Goal: Task Accomplishment & Management: Manage account settings

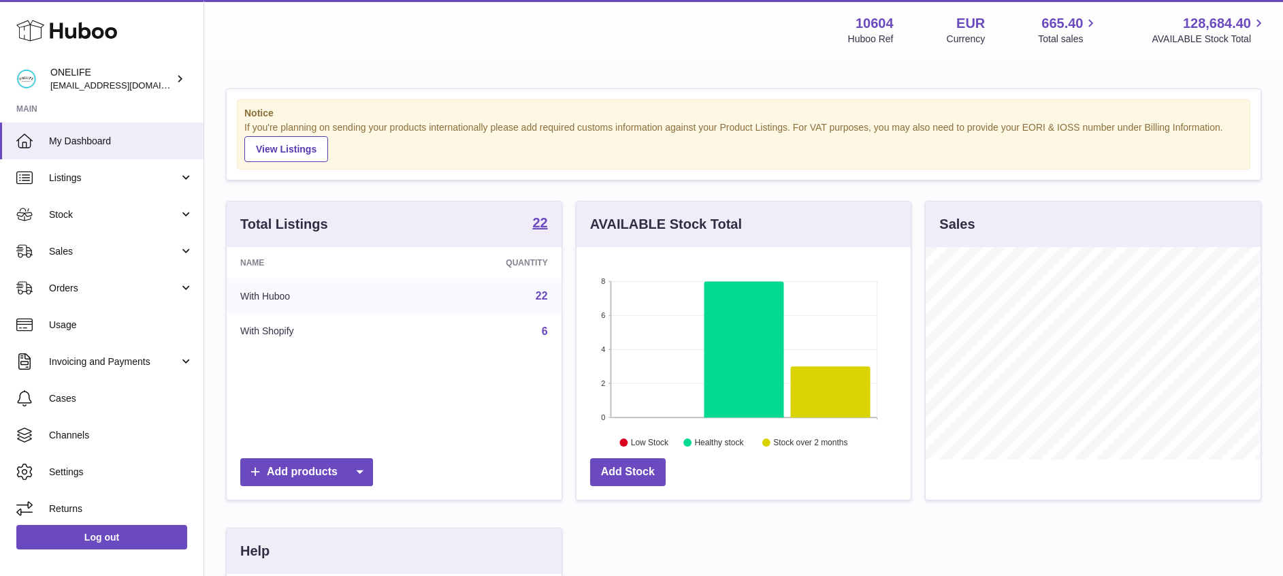
scroll to position [212, 340]
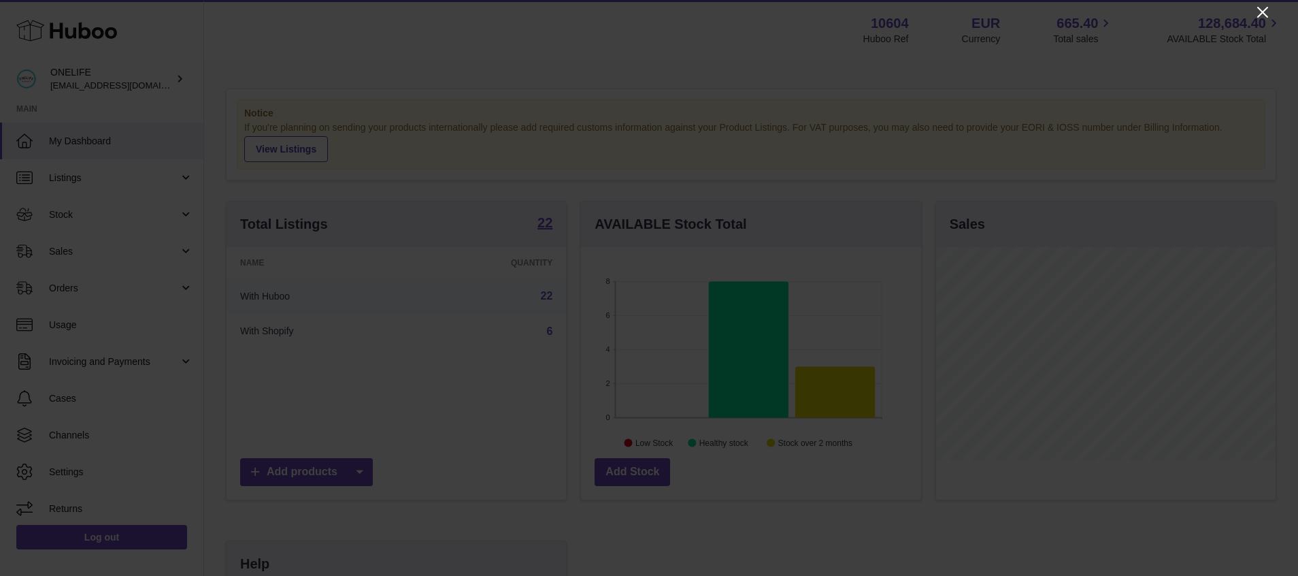
click at [1266, 12] on icon "Close" at bounding box center [1263, 12] width 16 height 16
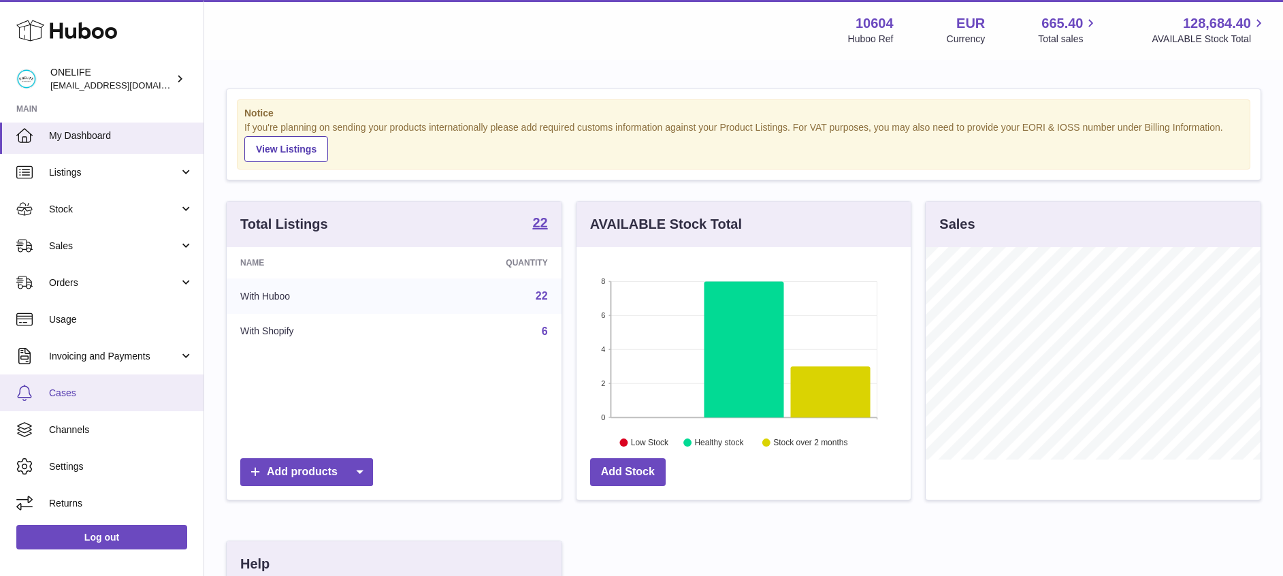
scroll to position [31, 0]
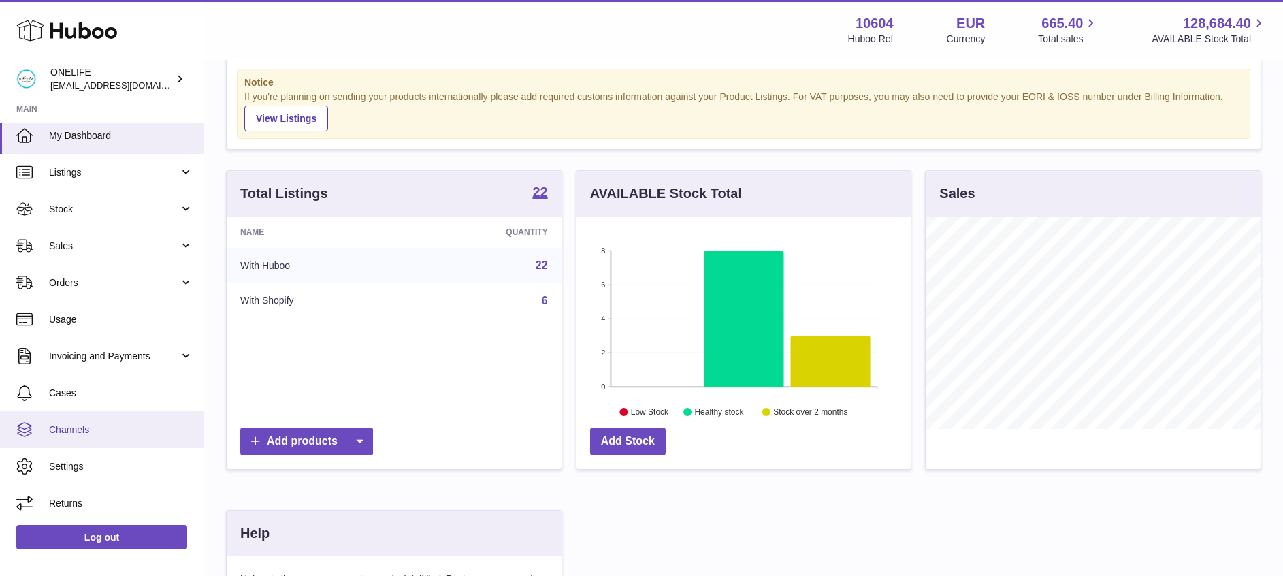
click at [86, 438] on link "Channels" at bounding box center [101, 429] width 203 height 37
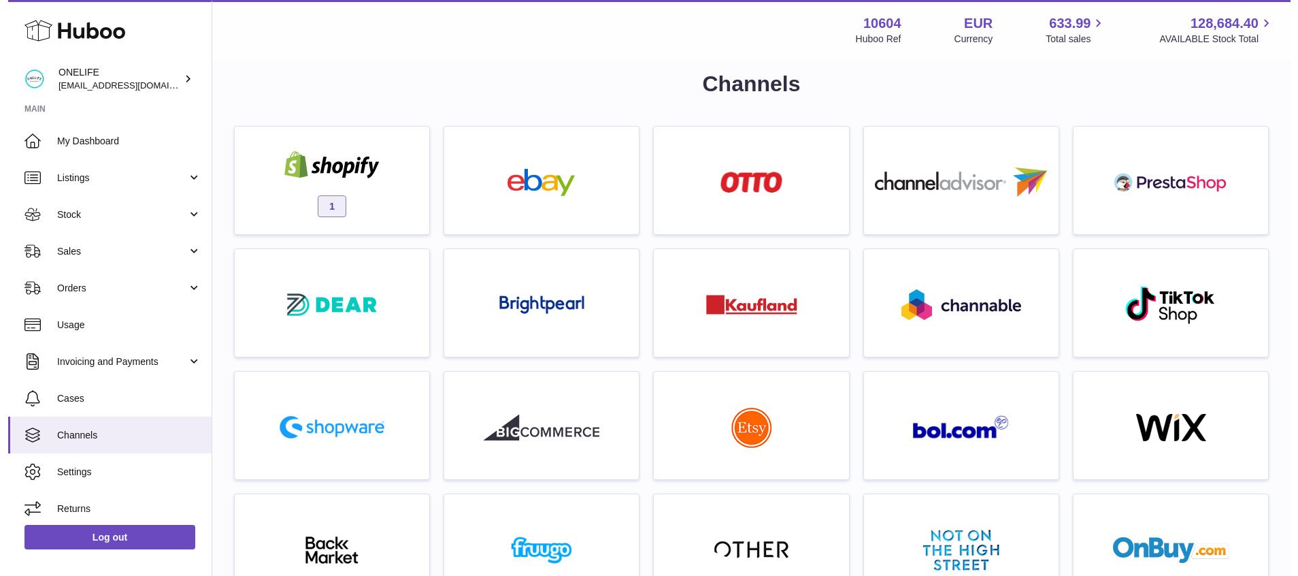
scroll to position [15, 0]
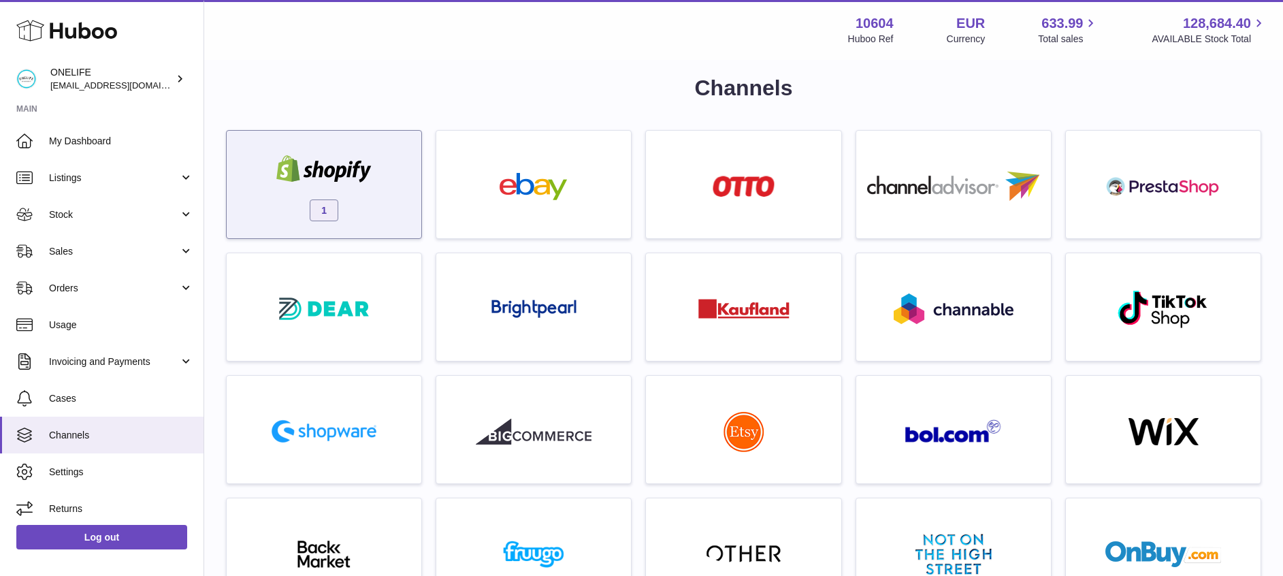
click at [350, 168] on img at bounding box center [324, 168] width 116 height 27
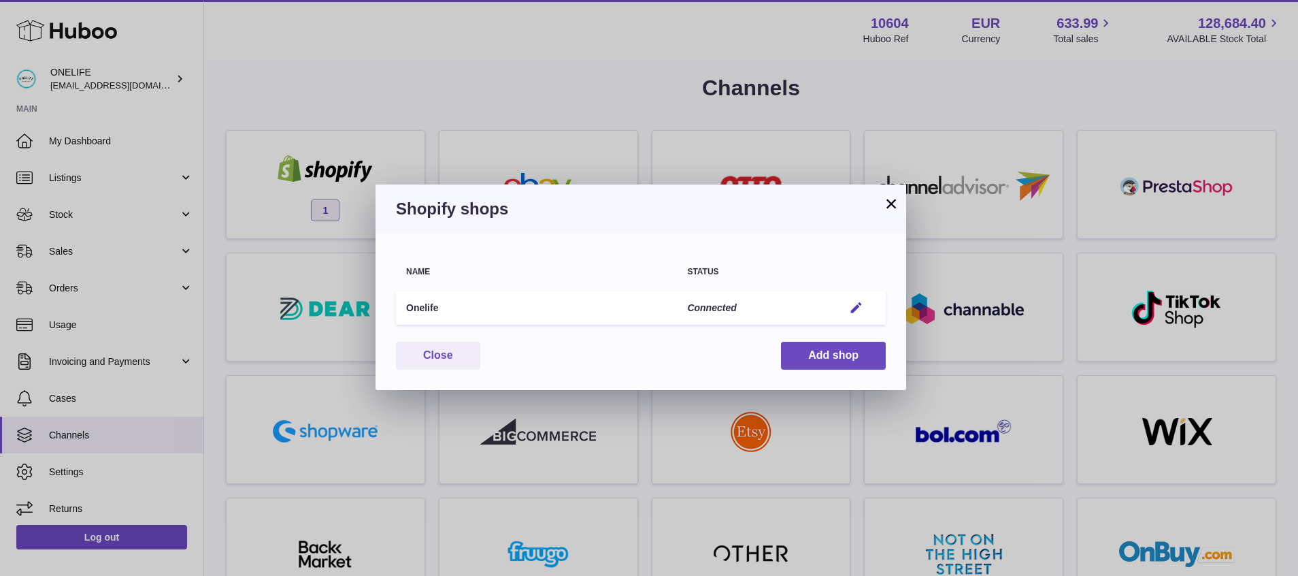
click at [892, 205] on button "×" at bounding box center [891, 203] width 16 height 16
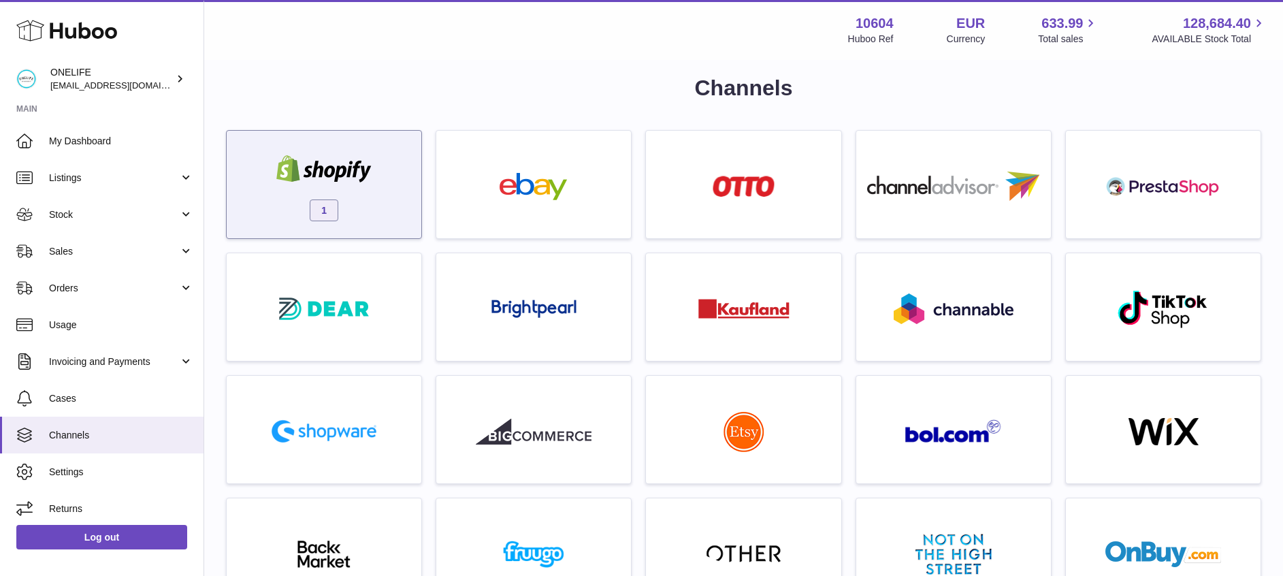
click at [345, 159] on img at bounding box center [324, 168] width 116 height 27
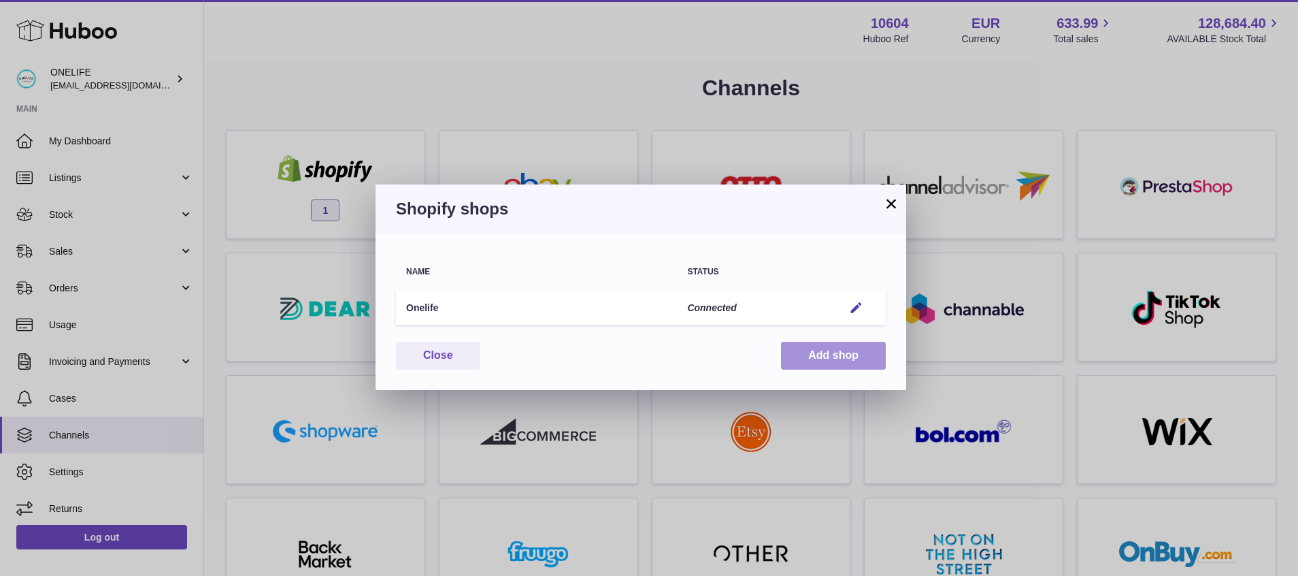
click at [829, 363] on button "Add shop" at bounding box center [833, 356] width 105 height 28
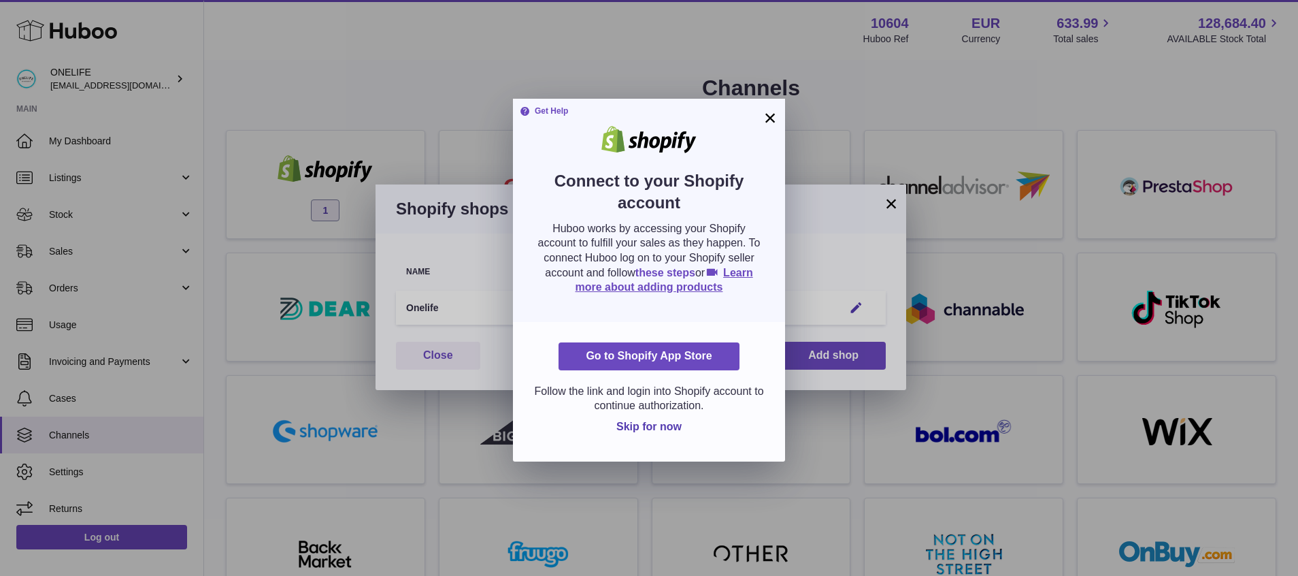
click at [695, 271] on link "these steps" at bounding box center [666, 273] width 60 height 12
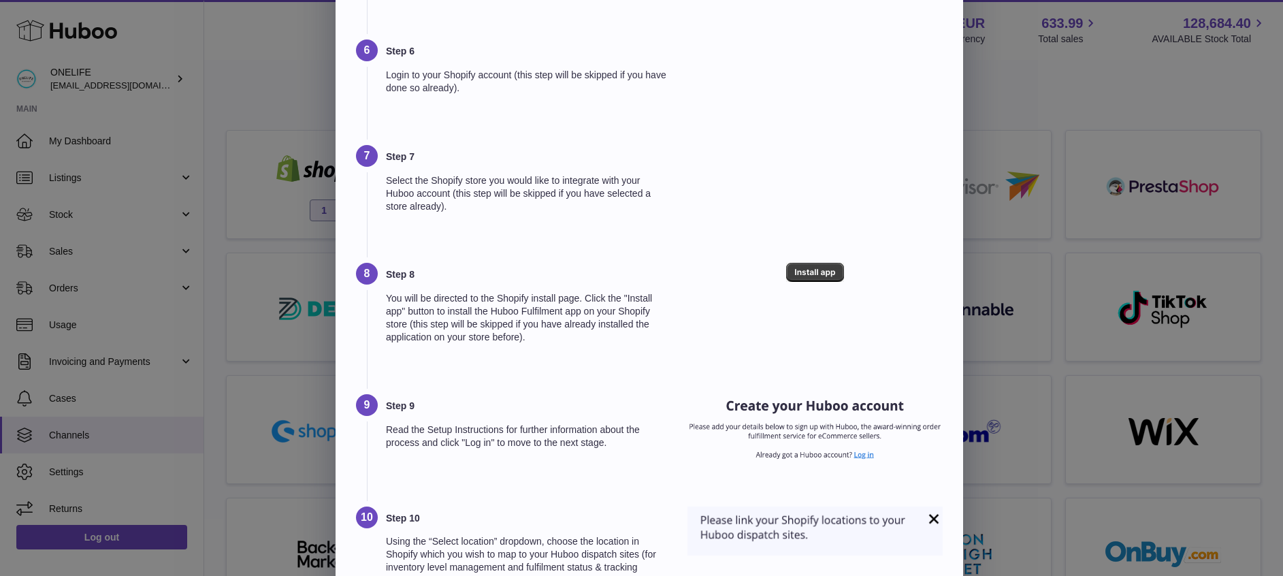
scroll to position [0, 0]
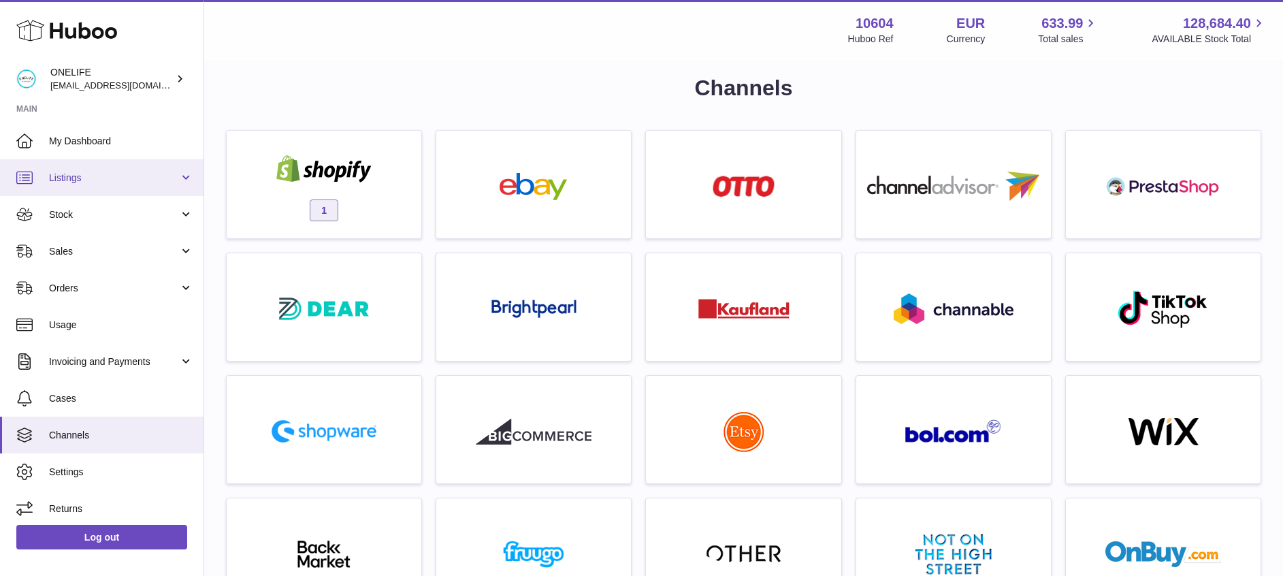
click at [97, 181] on span "Listings" at bounding box center [114, 177] width 130 height 13
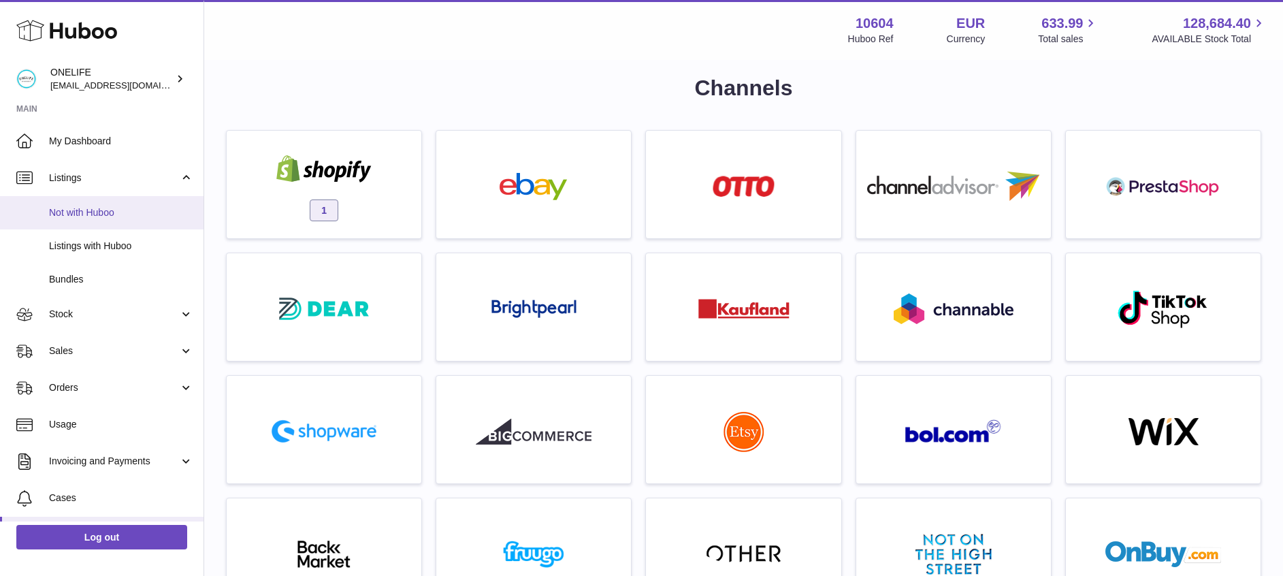
click at [95, 215] on span "Not with Huboo" at bounding box center [121, 212] width 144 height 13
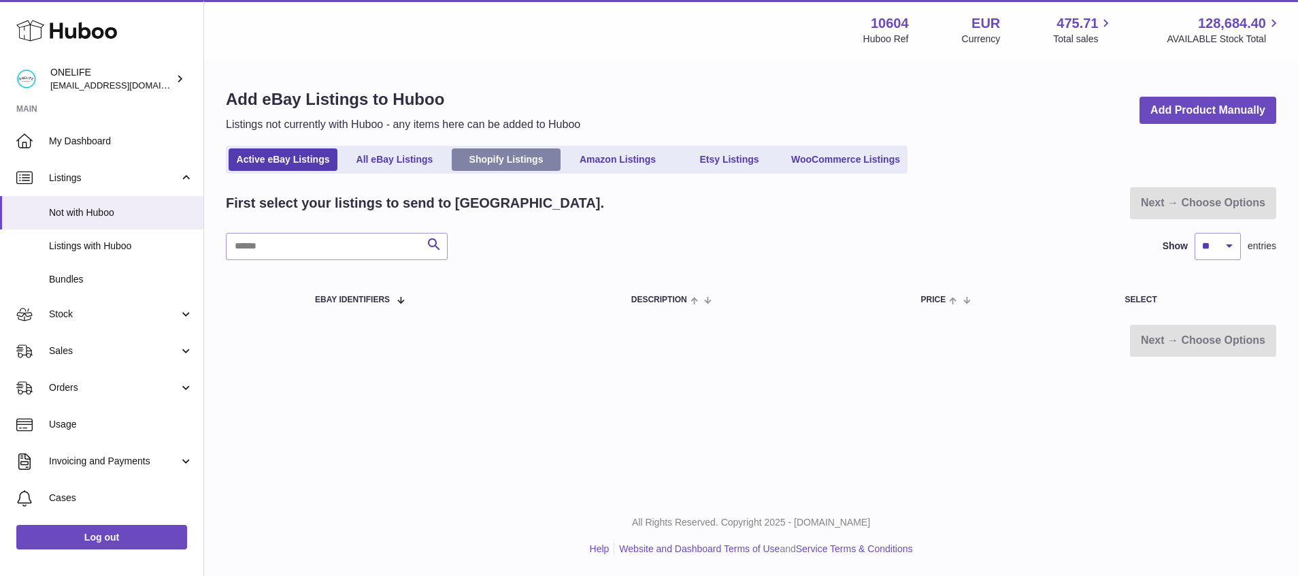
click at [524, 159] on link "Shopify Listings" at bounding box center [506, 159] width 109 height 22
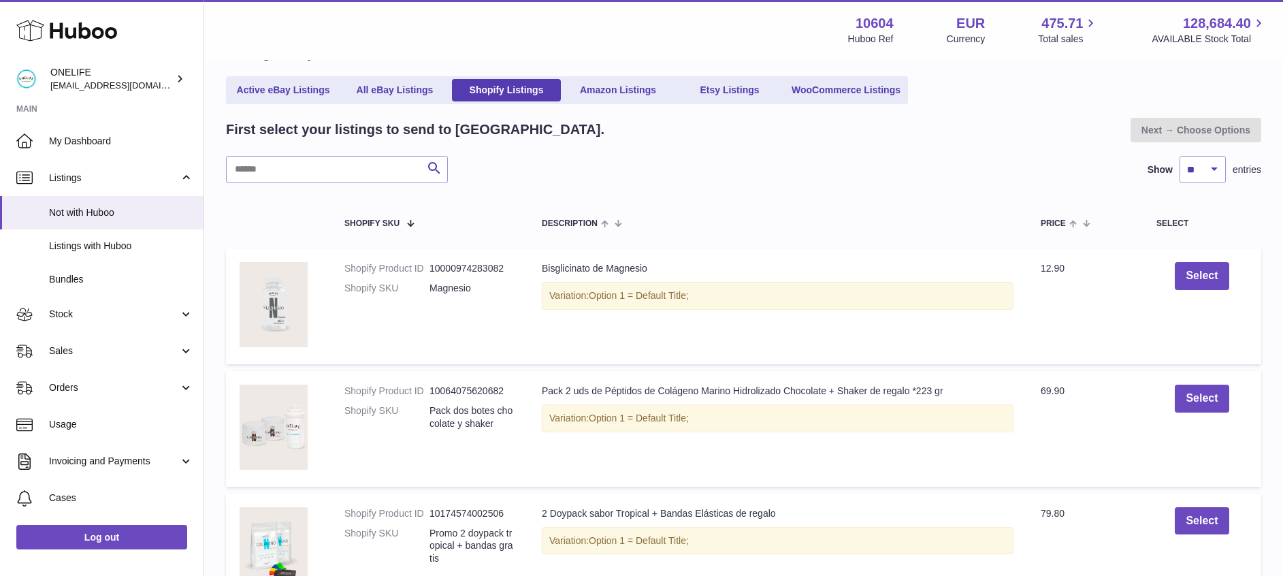
scroll to position [96, 0]
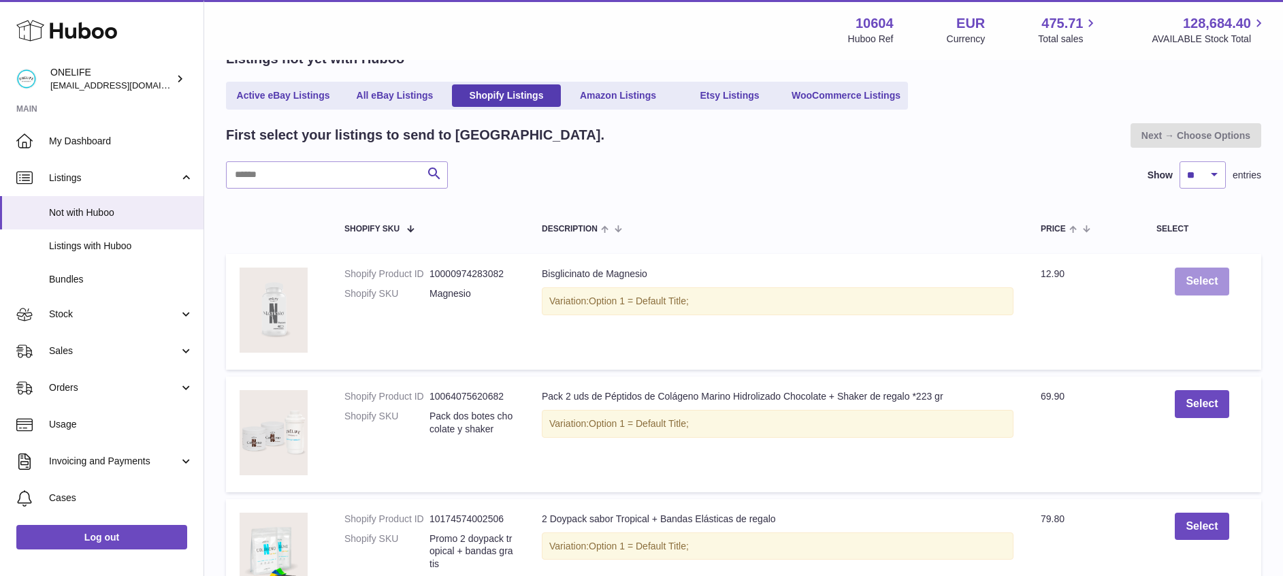
click at [1224, 275] on button "Select" at bounding box center [1201, 281] width 54 height 28
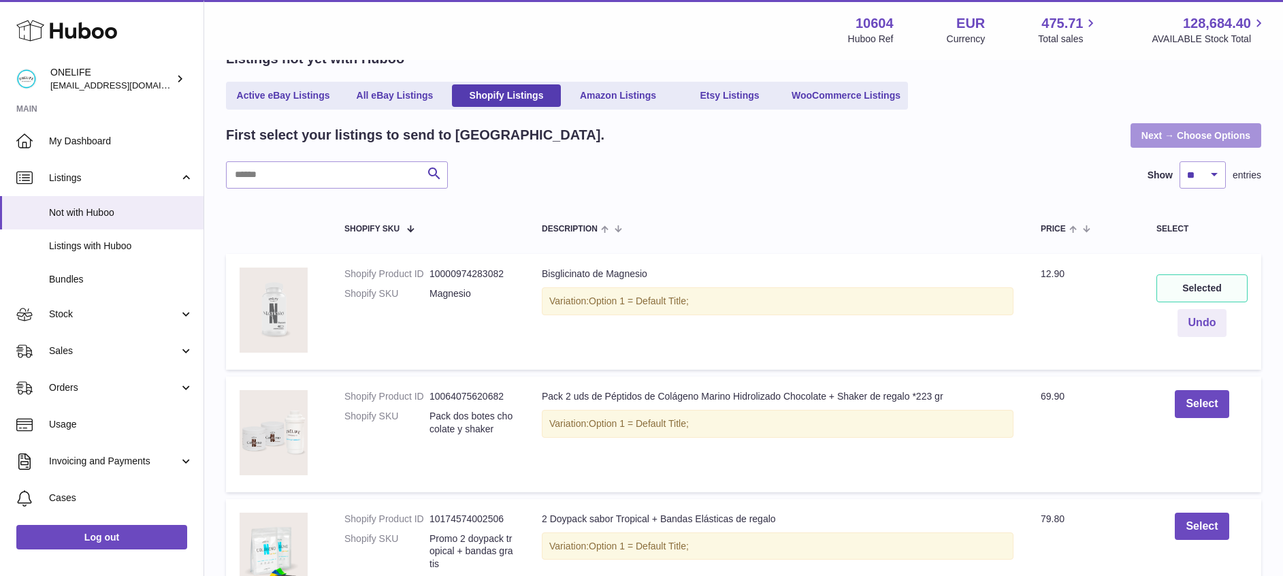
click at [1172, 137] on link "Next → Choose Options" at bounding box center [1195, 135] width 131 height 24
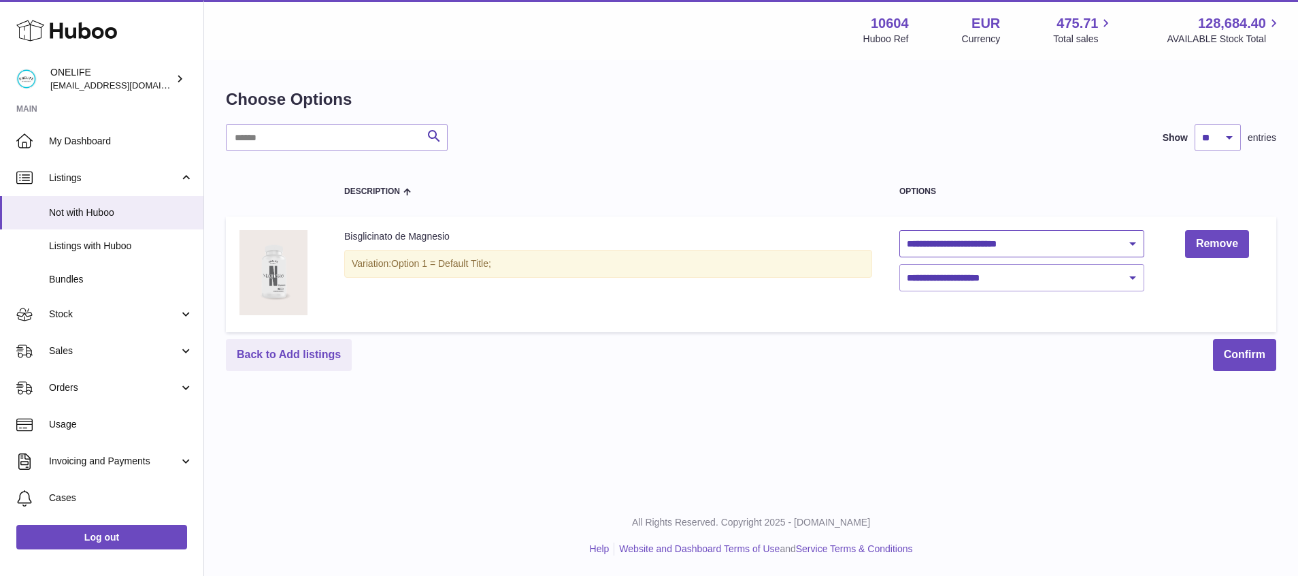
click at [991, 245] on select "**********" at bounding box center [1022, 243] width 245 height 27
click at [921, 459] on div "**********" at bounding box center [751, 247] width 1094 height 495
click at [1219, 248] on link "Remove" at bounding box center [1217, 244] width 64 height 28
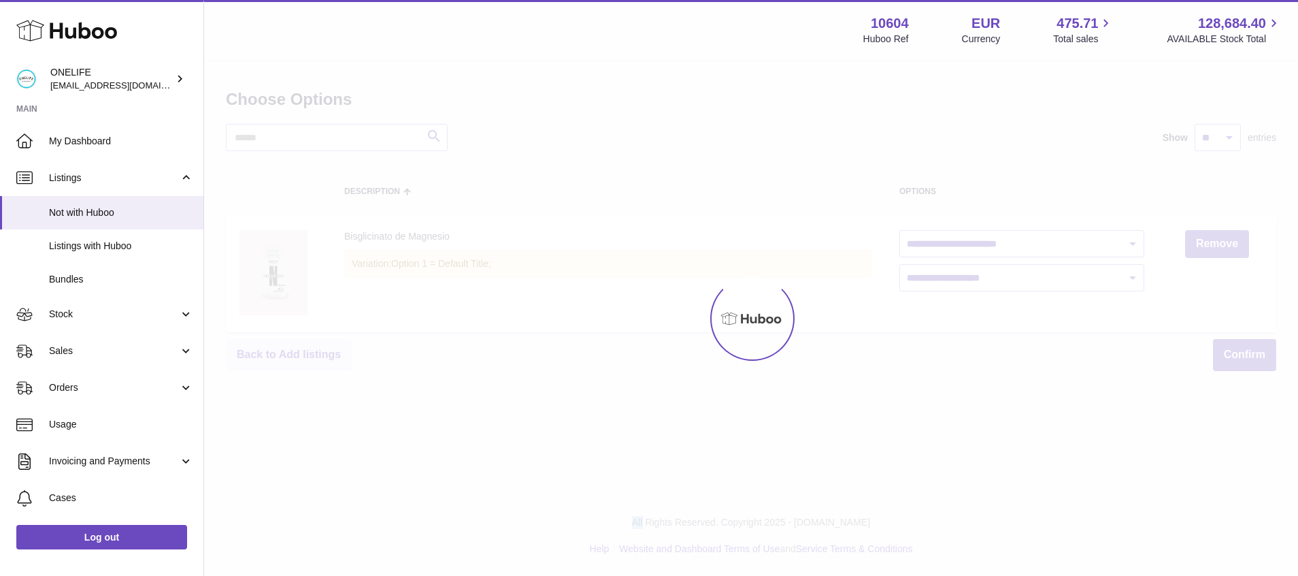
click at [1219, 248] on div at bounding box center [751, 318] width 1094 height 514
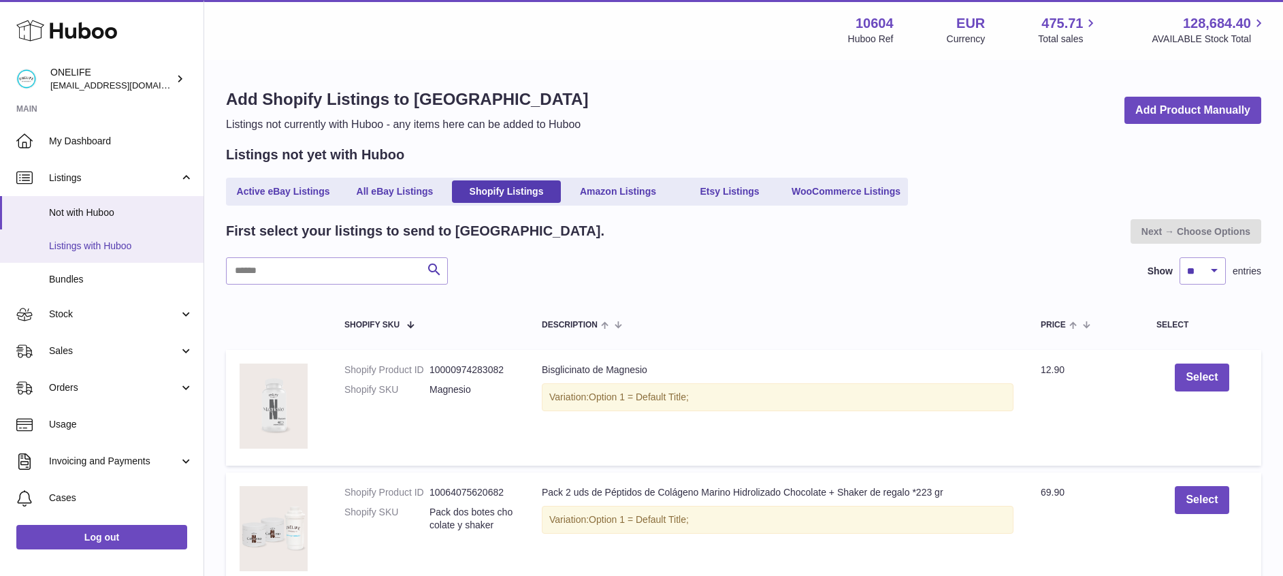
click at [116, 258] on link "Listings with Huboo" at bounding box center [101, 245] width 203 height 33
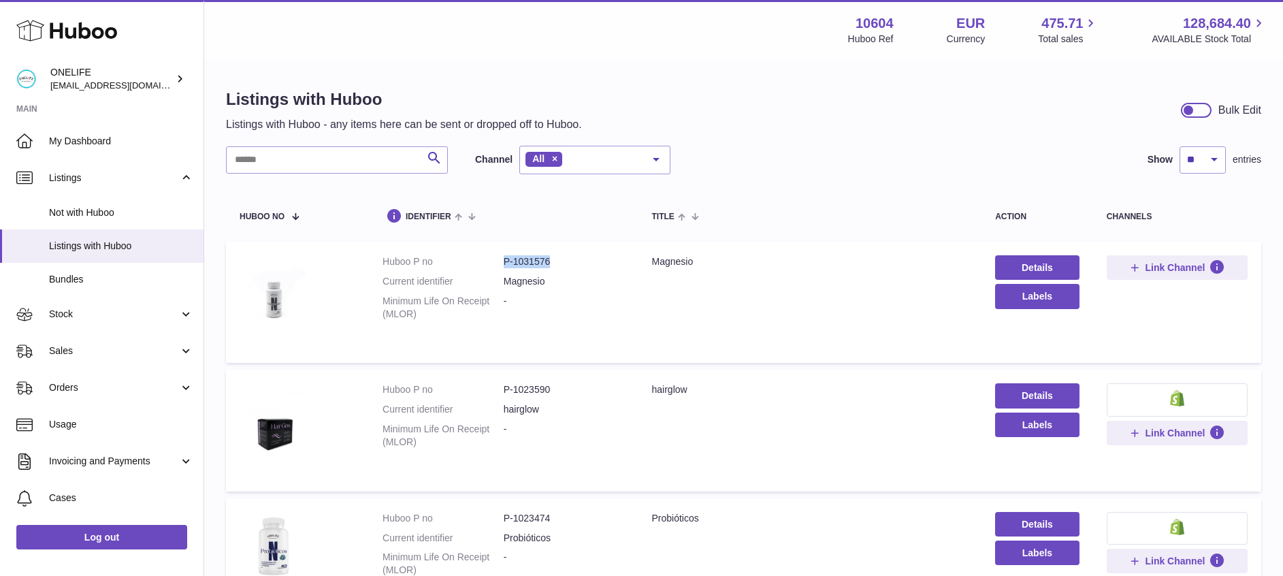
drag, startPoint x: 501, startPoint y: 262, endPoint x: 567, endPoint y: 261, distance: 66.0
click at [567, 261] on dd "P-1031576" at bounding box center [564, 261] width 121 height 13
drag, startPoint x: 567, startPoint y: 261, endPoint x: 848, endPoint y: 124, distance: 313.4
click at [848, 124] on div "Listings with Huboo Listings with Huboo - any items here can be sent or dropped…" at bounding box center [743, 110] width 1035 height 44
click at [124, 316] on span "Stock" at bounding box center [114, 314] width 130 height 13
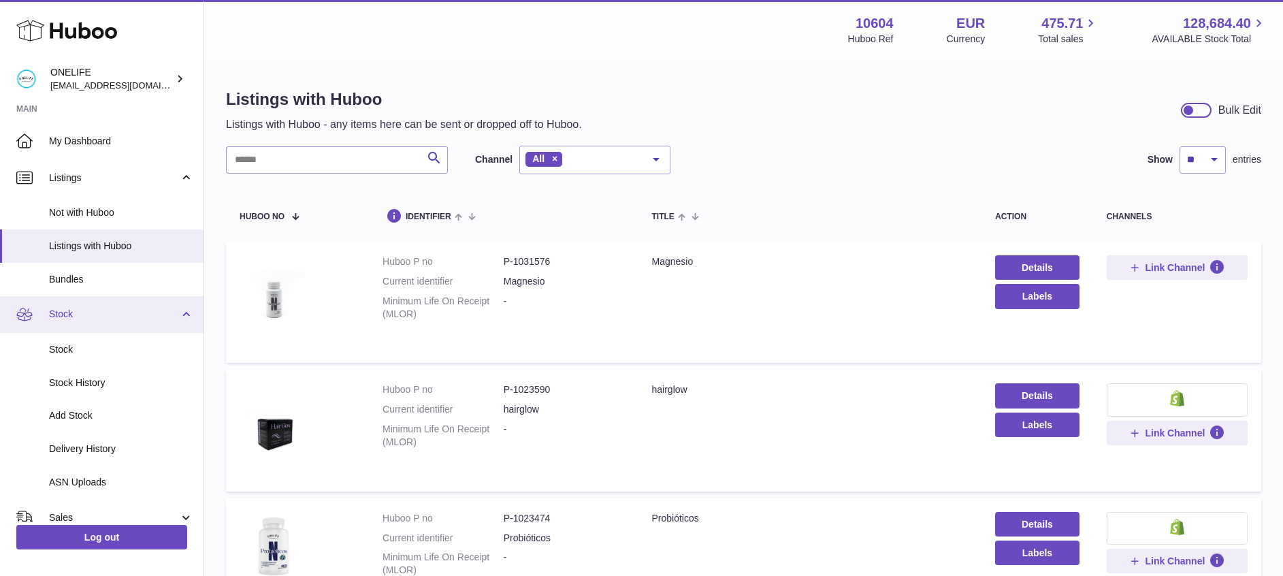
click at [124, 316] on span "Stock" at bounding box center [114, 314] width 130 height 13
click at [109, 313] on span "Stock" at bounding box center [114, 314] width 130 height 13
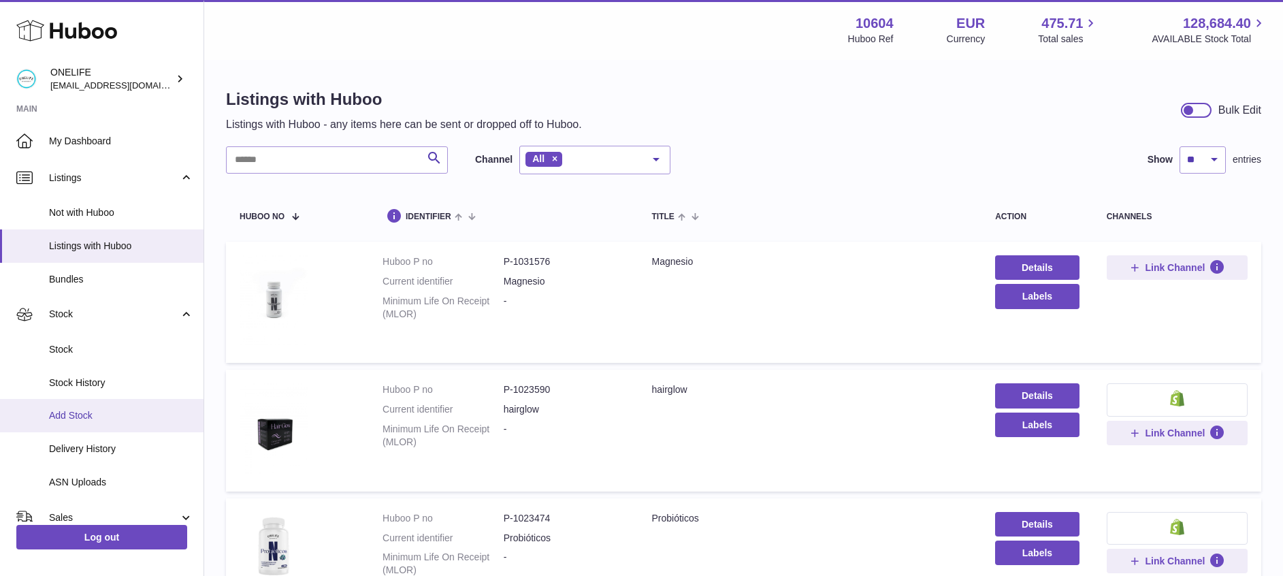
click at [90, 410] on span "Add Stock" at bounding box center [121, 415] width 144 height 13
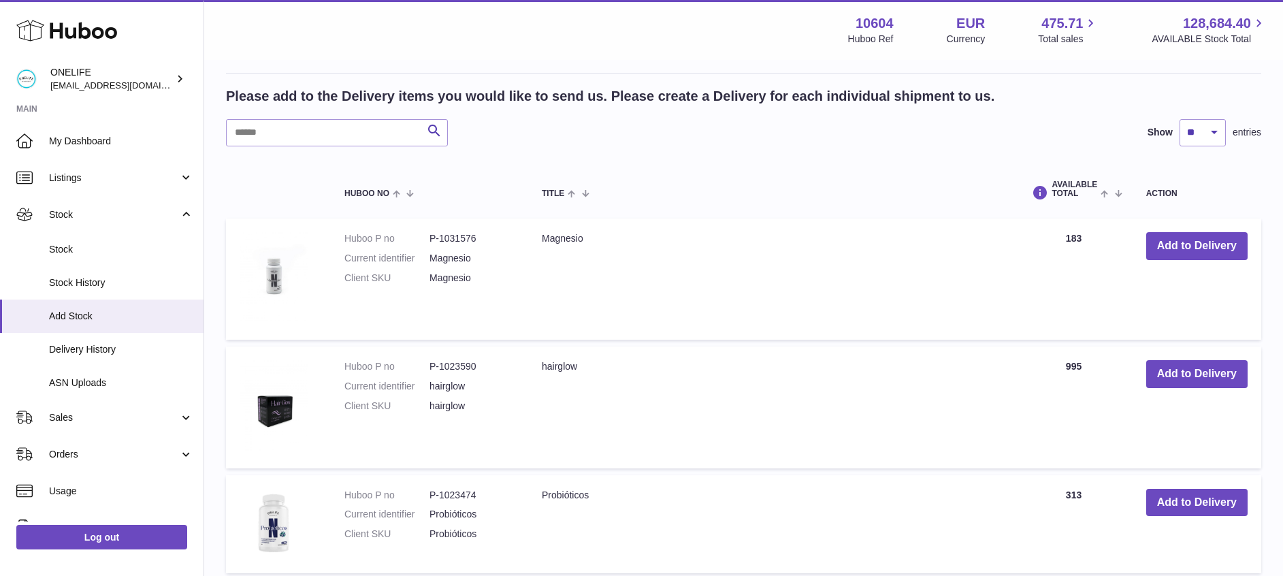
scroll to position [220, 0]
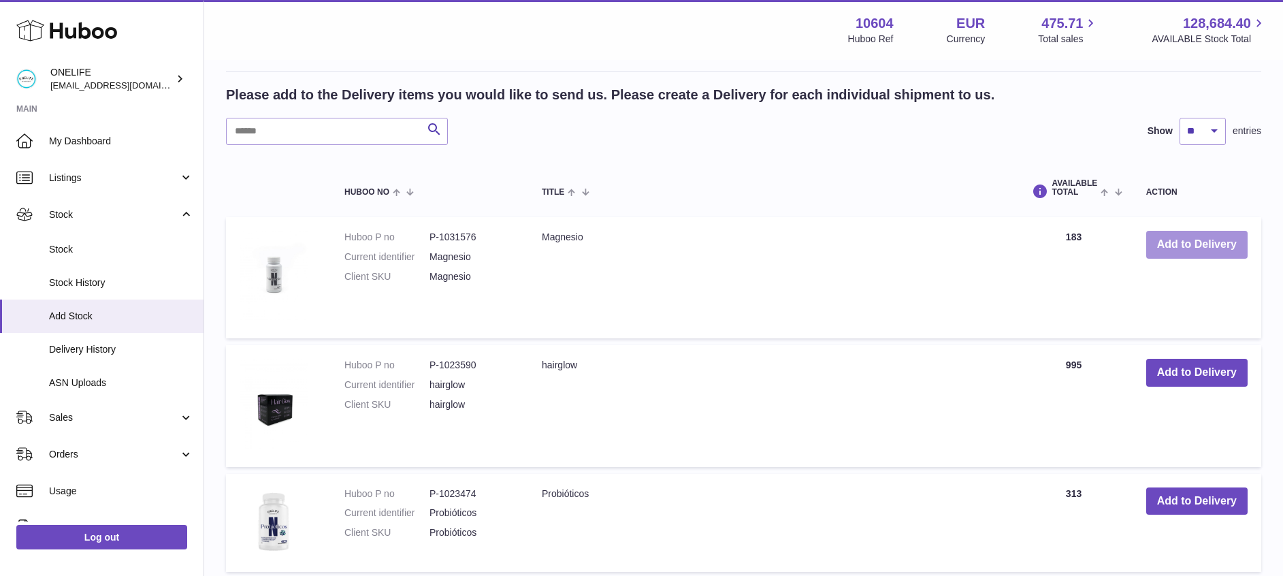
click at [1189, 249] on button "Add to Delivery" at bounding box center [1196, 245] width 101 height 28
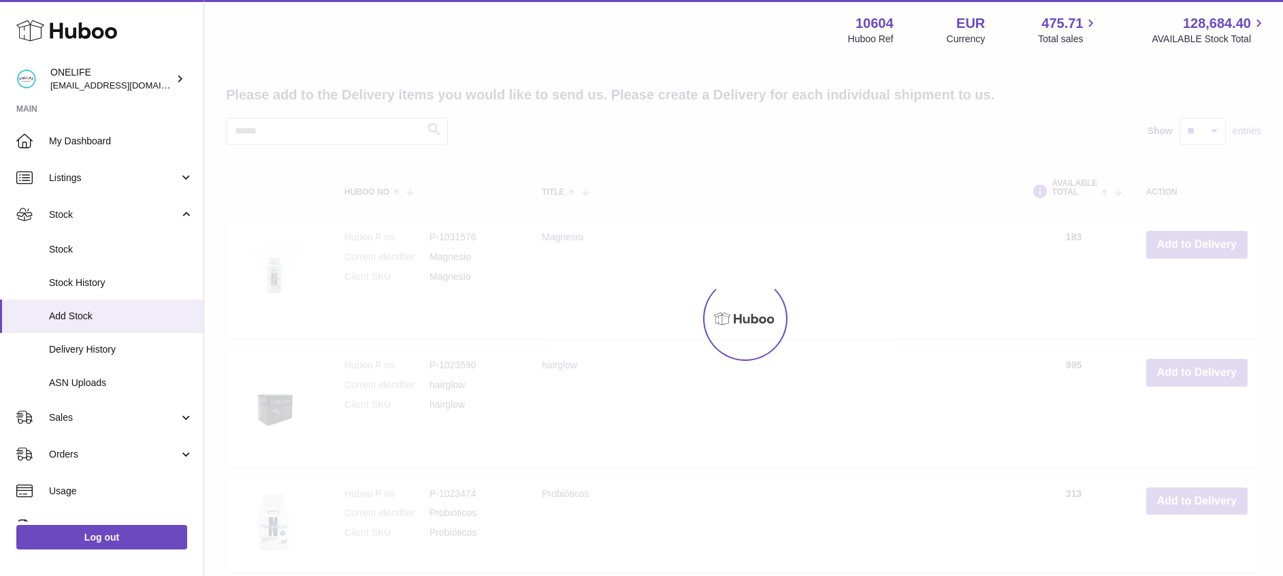
click at [1189, 249] on div at bounding box center [743, 318] width 1078 height 514
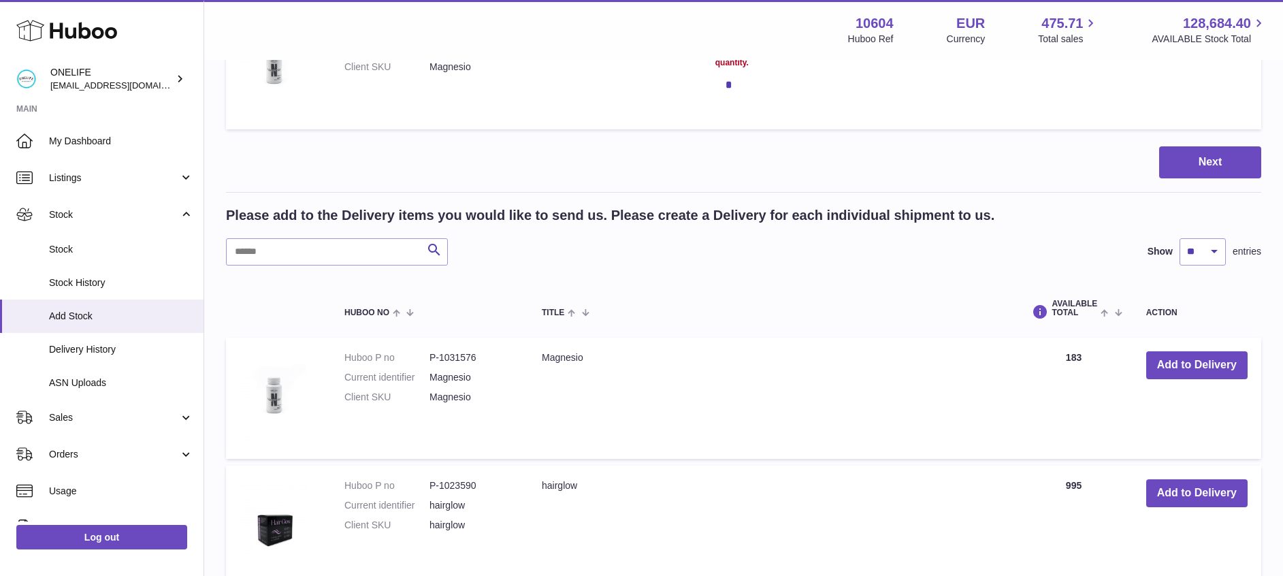
scroll to position [22, 0]
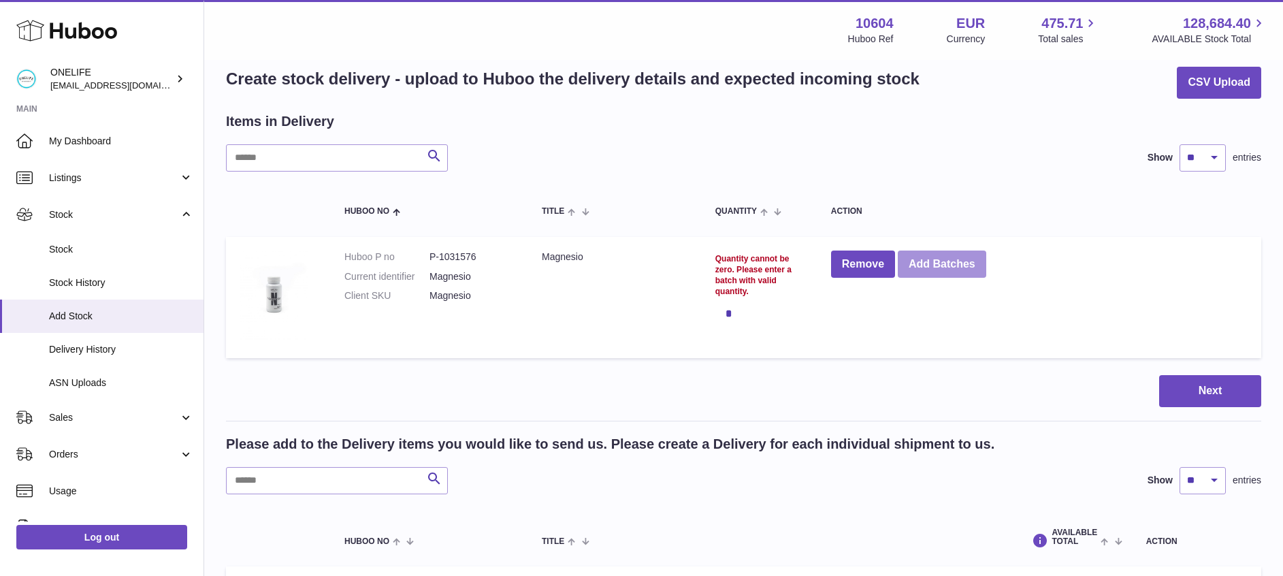
click at [980, 264] on button "Add Batches" at bounding box center [941, 264] width 88 height 28
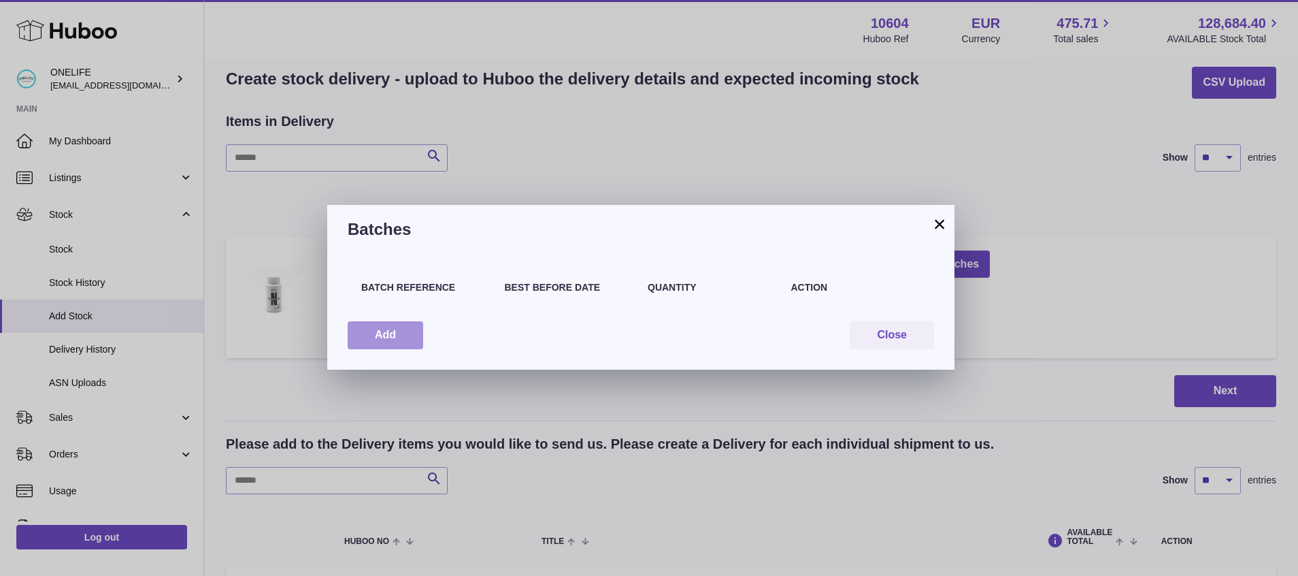
click at [403, 335] on button "Add" at bounding box center [386, 335] width 76 height 28
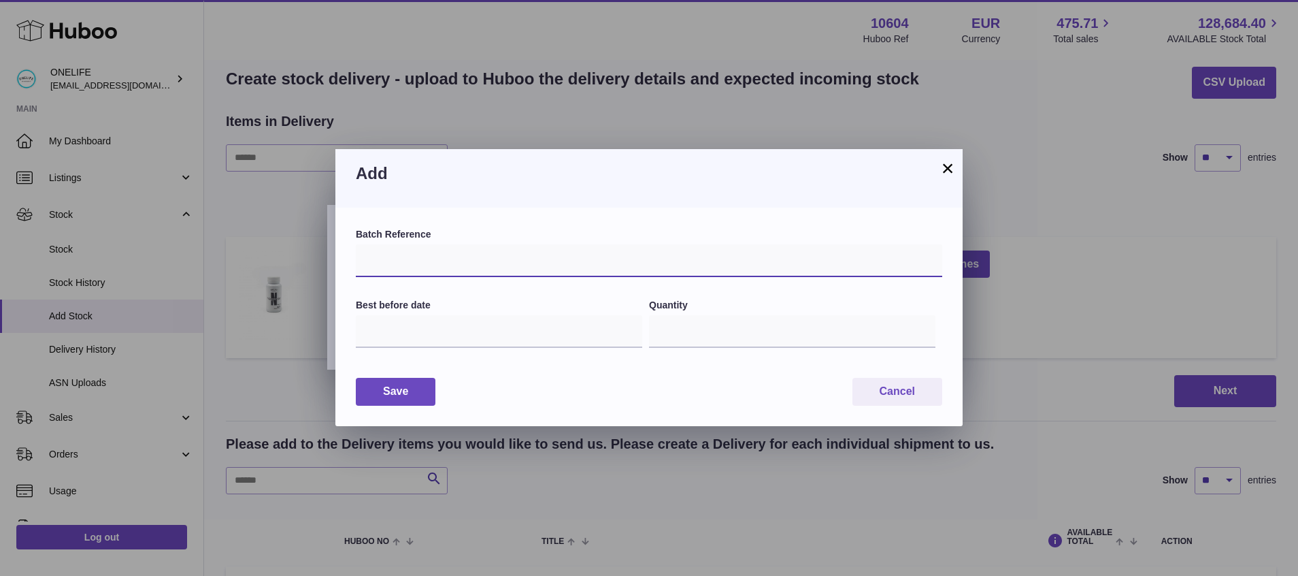
click at [425, 251] on input "text" at bounding box center [649, 260] width 587 height 33
type input "*****"
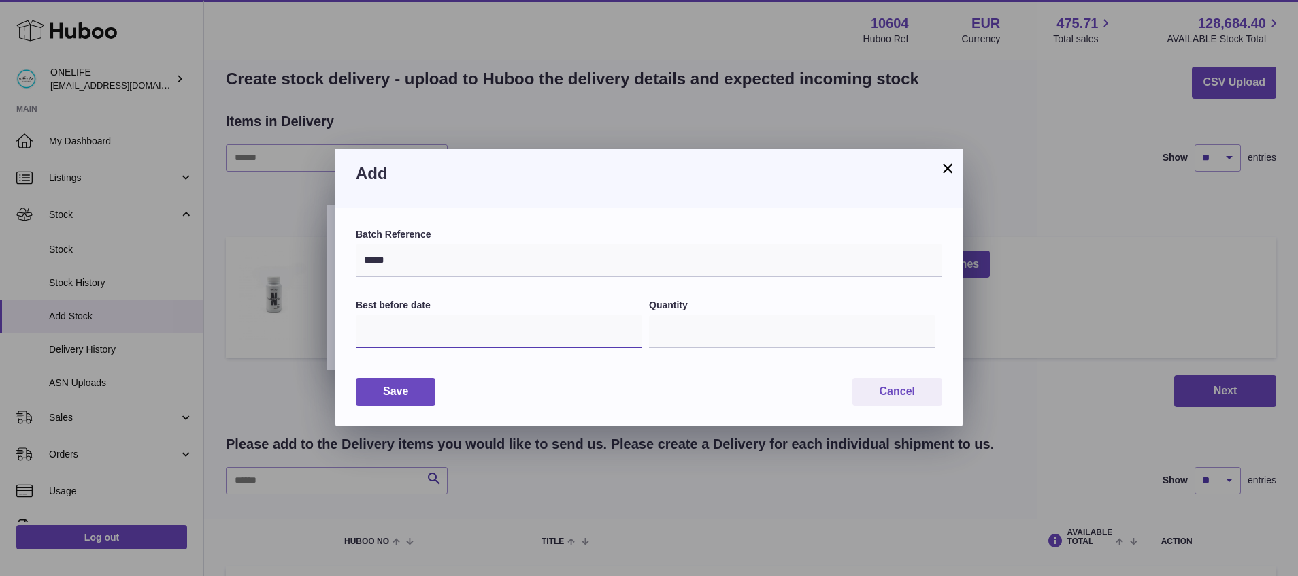
click at [384, 320] on input "text" at bounding box center [499, 331] width 286 height 33
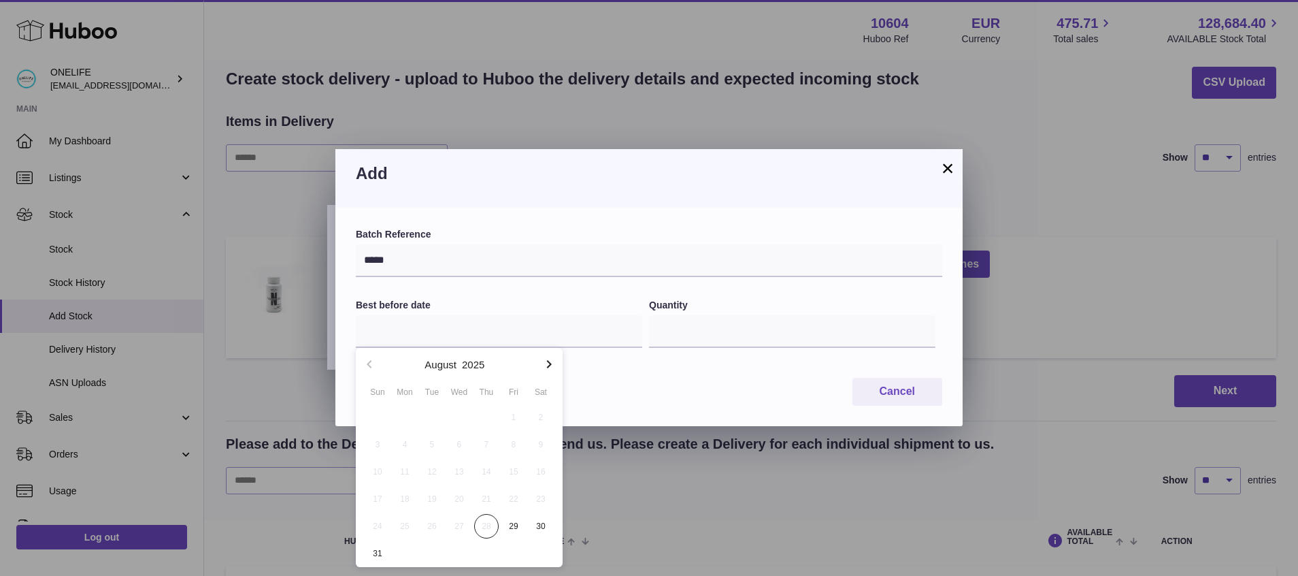
click at [547, 366] on icon "button" at bounding box center [549, 364] width 16 height 16
click at [523, 527] on span "31" at bounding box center [513, 526] width 24 height 24
type input "**********"
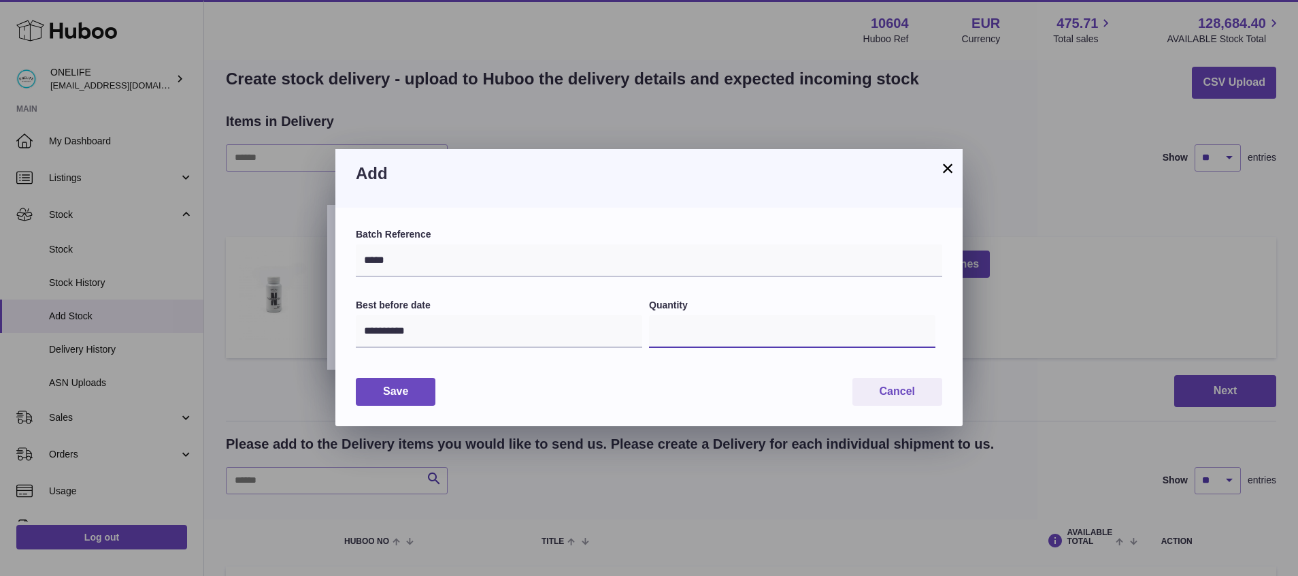
click at [733, 320] on input "*" at bounding box center [792, 331] width 286 height 33
type input "***"
click at [409, 395] on button "Save" at bounding box center [396, 392] width 80 height 28
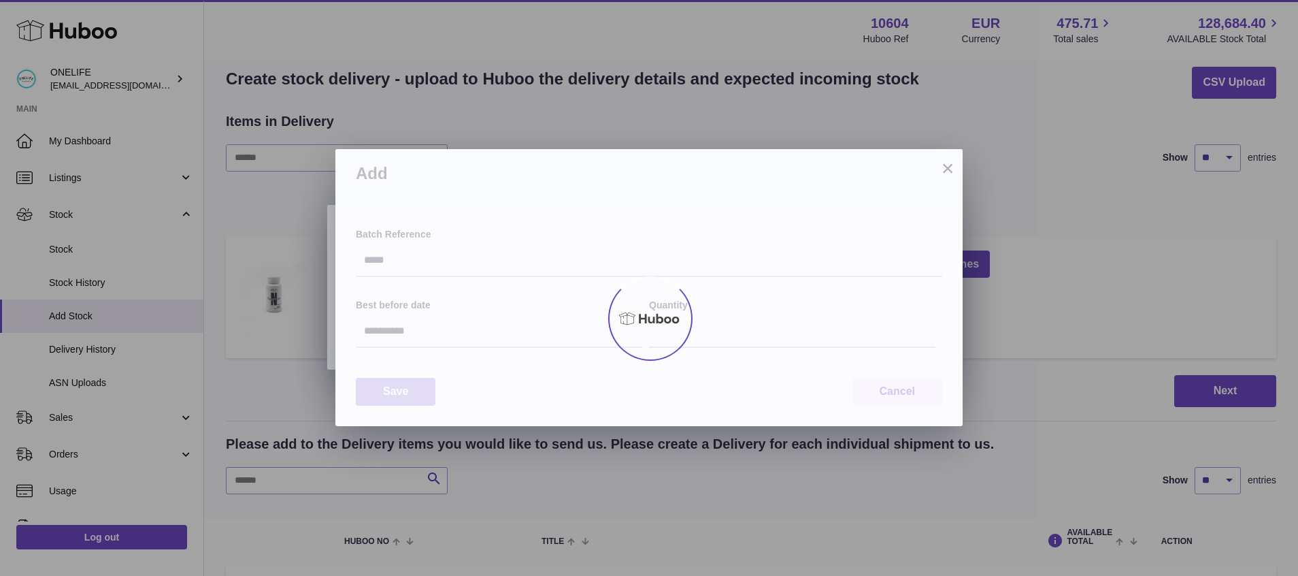
type input "***"
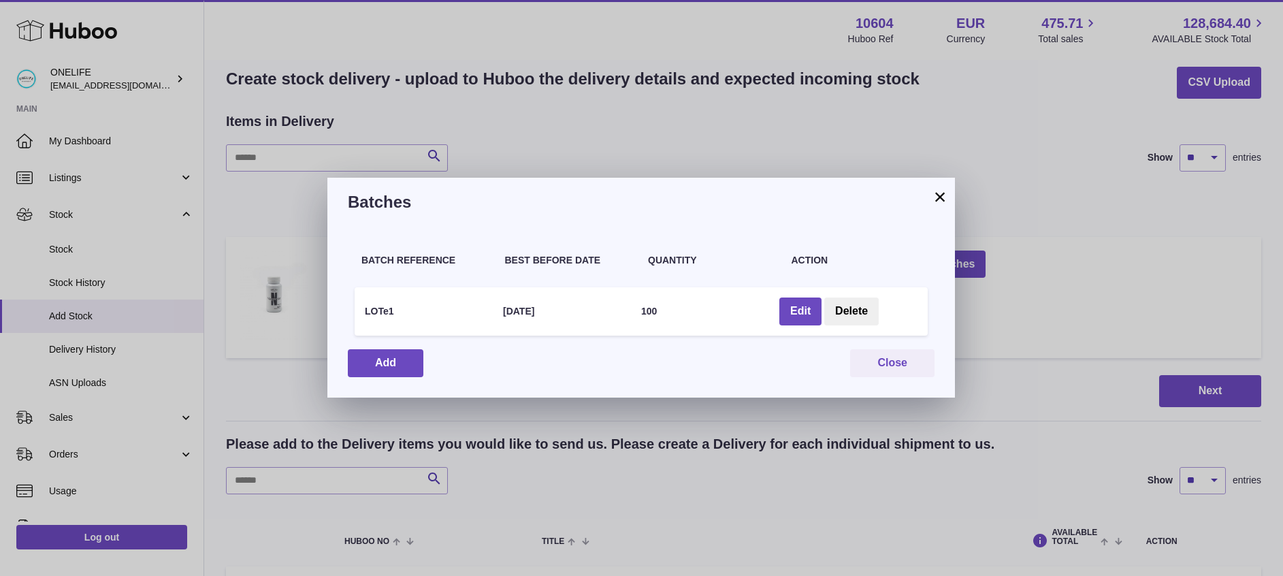
click at [942, 196] on button "×" at bounding box center [940, 196] width 16 height 16
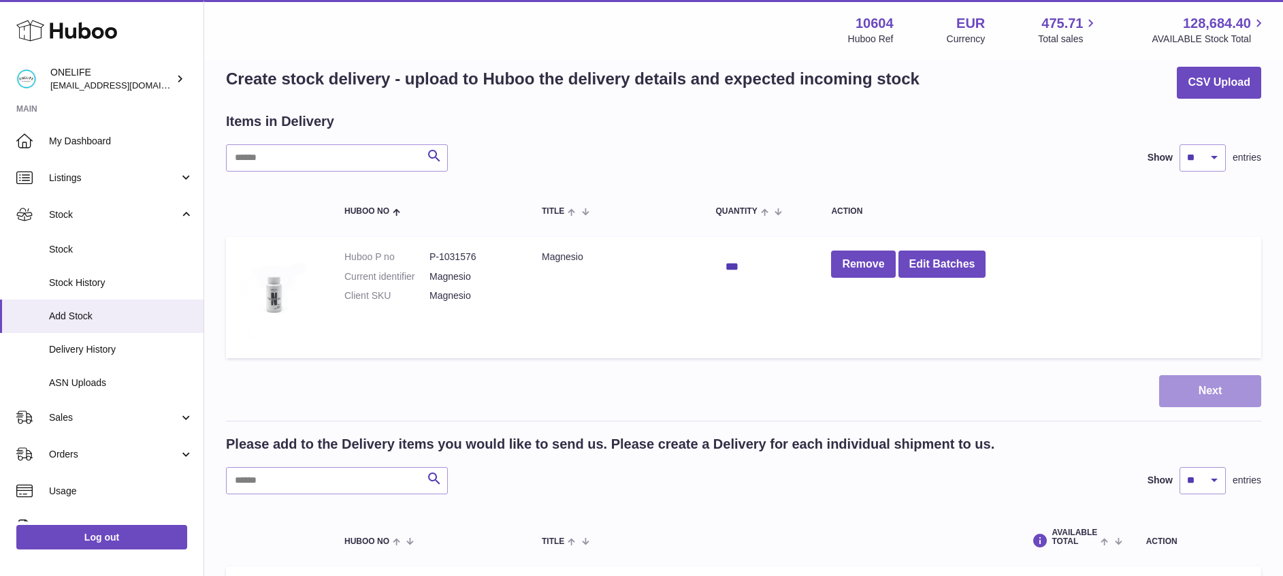
click at [1223, 389] on button "Next" at bounding box center [1210, 391] width 102 height 32
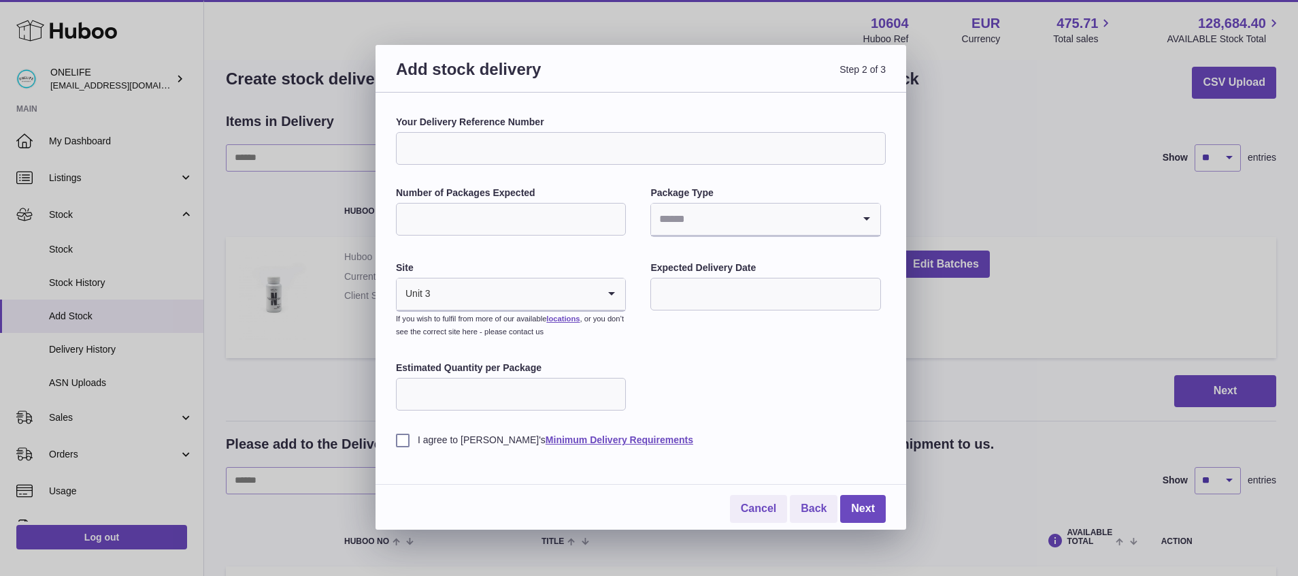
click at [594, 139] on input "Your Delivery Reference Number" at bounding box center [641, 148] width 490 height 33
type input "*********"
type input "**"
click at [615, 105] on div "Your Delivery Reference Number ********* Number of Packages Expected ** Package…" at bounding box center [641, 311] width 531 height 437
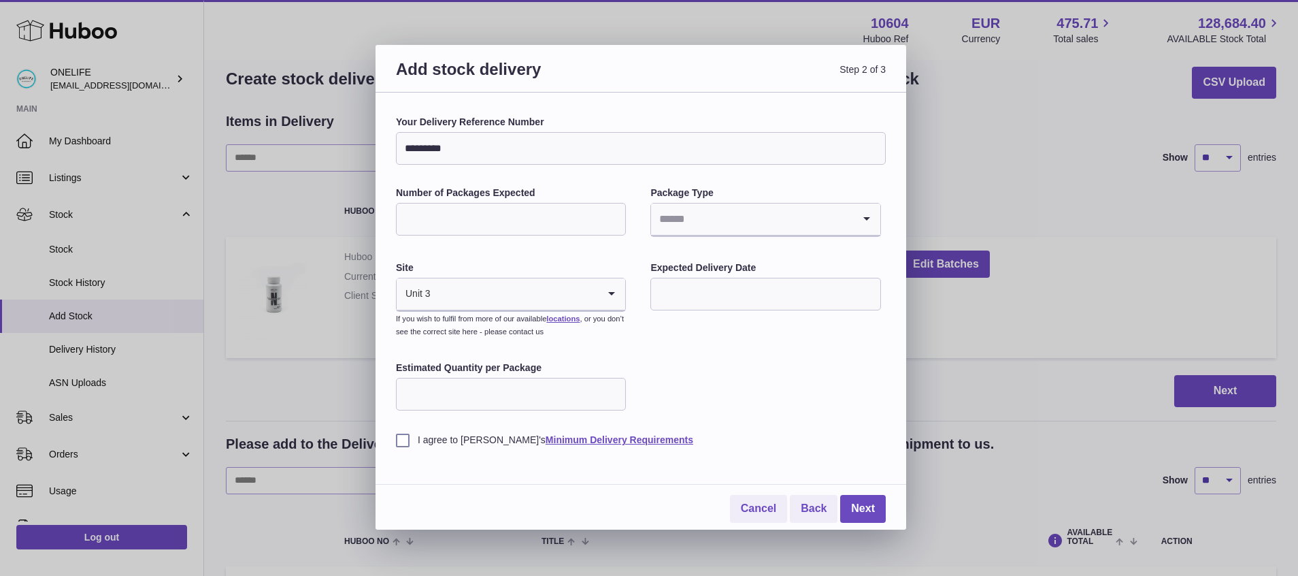
click at [713, 218] on input "Search for option" at bounding box center [751, 218] width 201 height 31
click at [683, 302] on li "Boxes" at bounding box center [765, 310] width 227 height 27
click at [789, 389] on div "Your Delivery Reference Number ********* Number of Packages Expected ** Package…" at bounding box center [641, 281] width 490 height 331
click at [752, 500] on link "Cancel" at bounding box center [758, 509] width 57 height 28
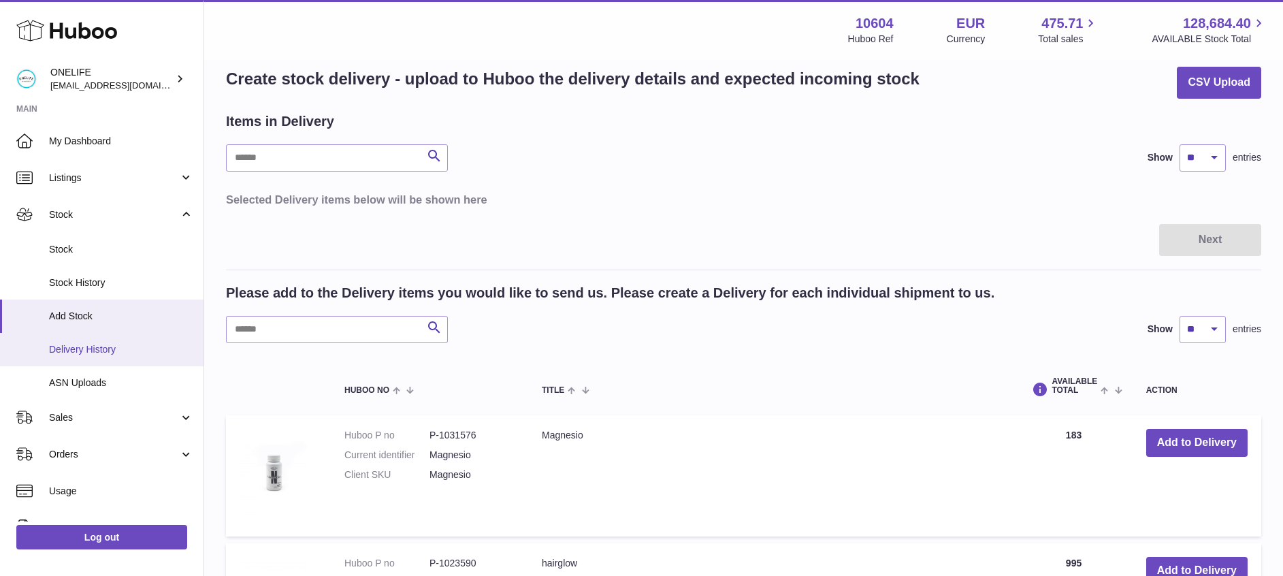
click at [93, 353] on span "Delivery History" at bounding box center [121, 349] width 144 height 13
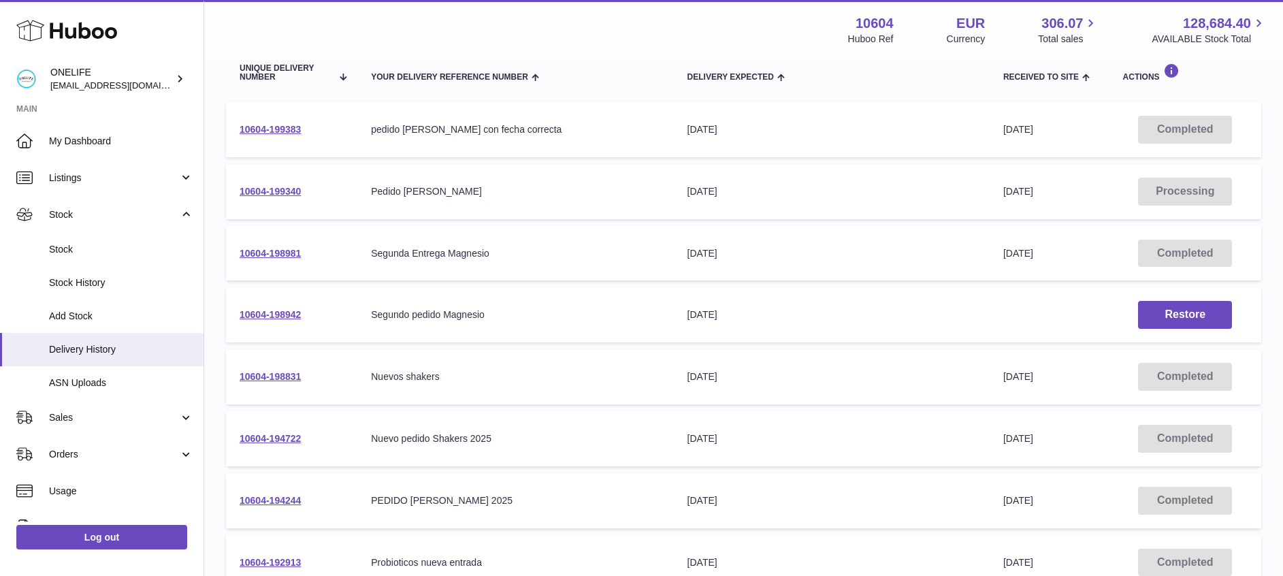
scroll to position [175, 0]
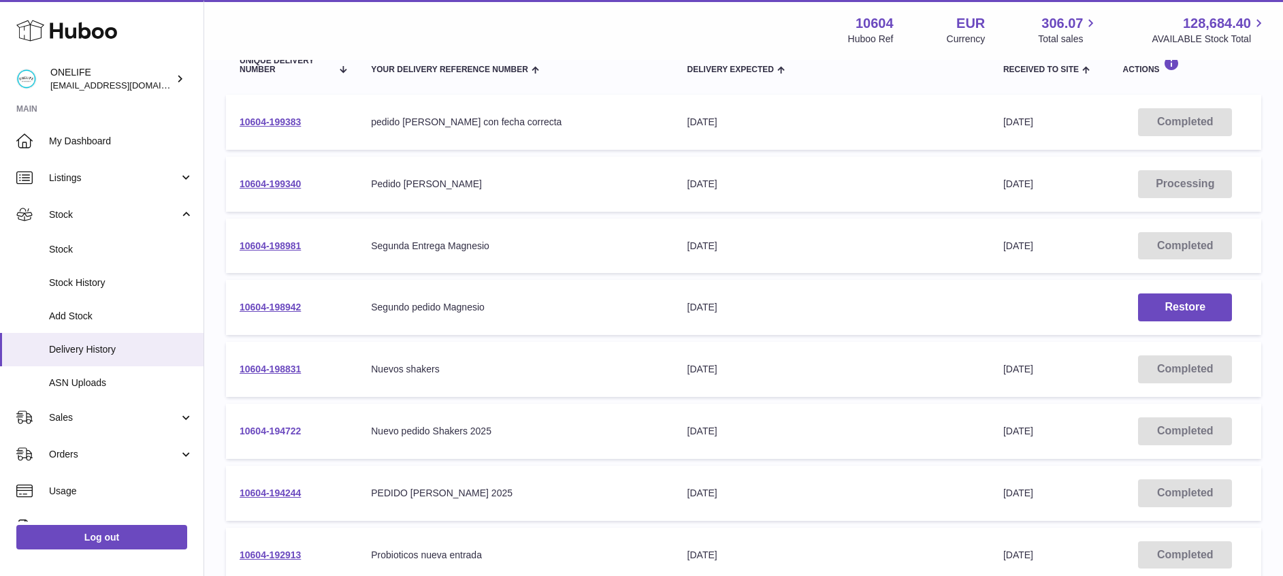
click at [278, 431] on link "10604-194722" at bounding box center [270, 430] width 61 height 11
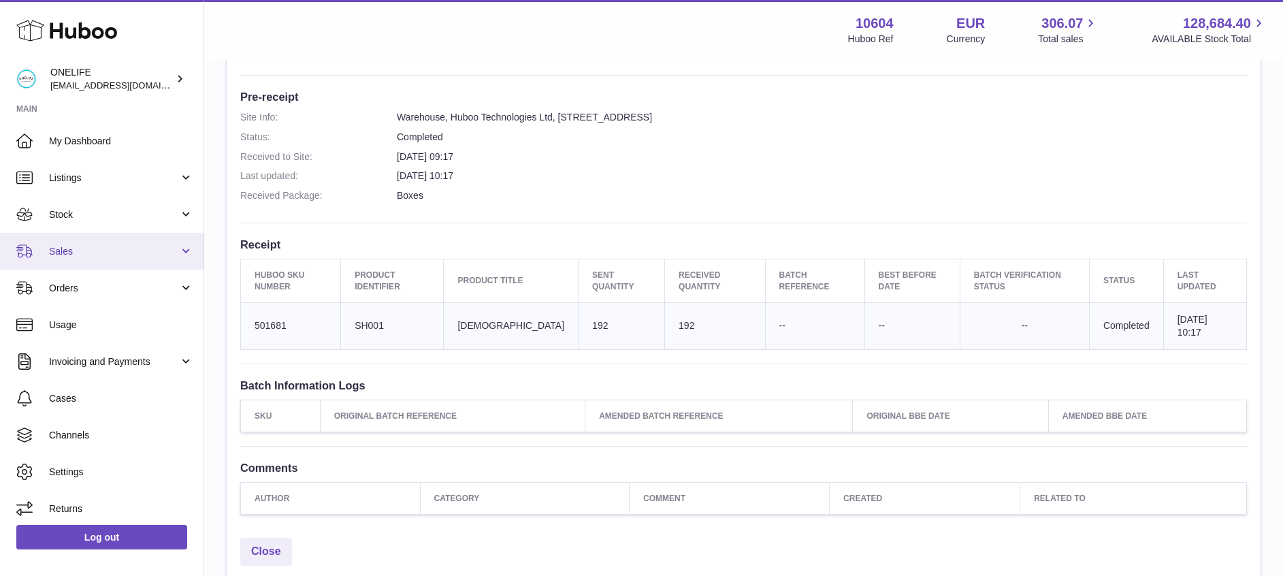
scroll to position [336, 0]
click at [121, 242] on link "Sales" at bounding box center [101, 251] width 203 height 37
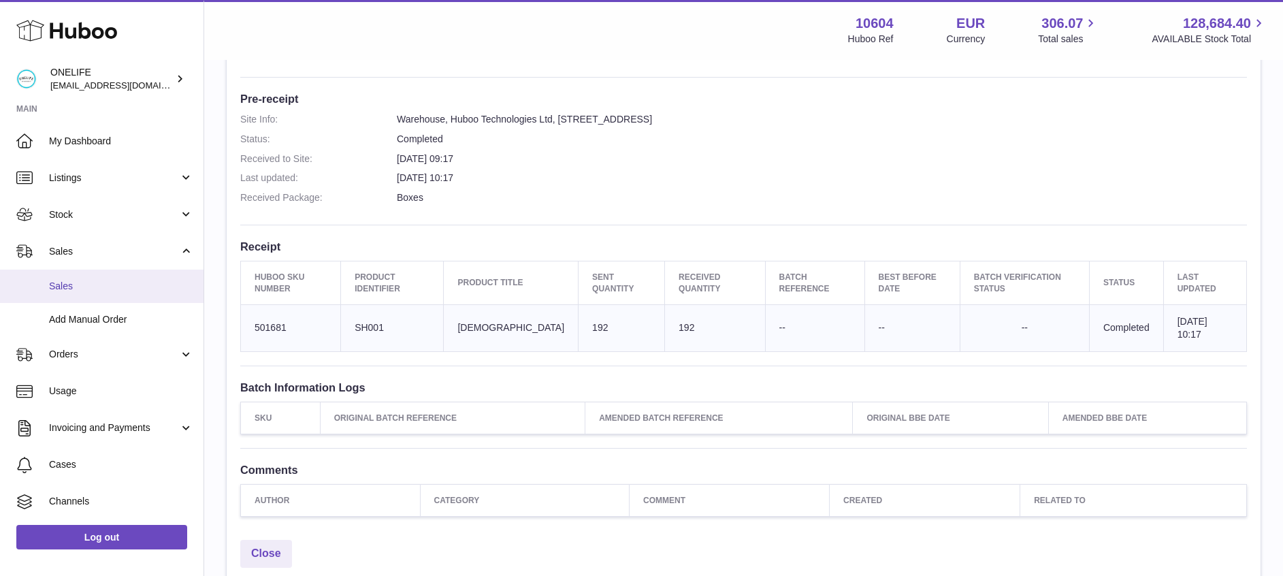
click at [91, 276] on link "Sales" at bounding box center [101, 285] width 203 height 33
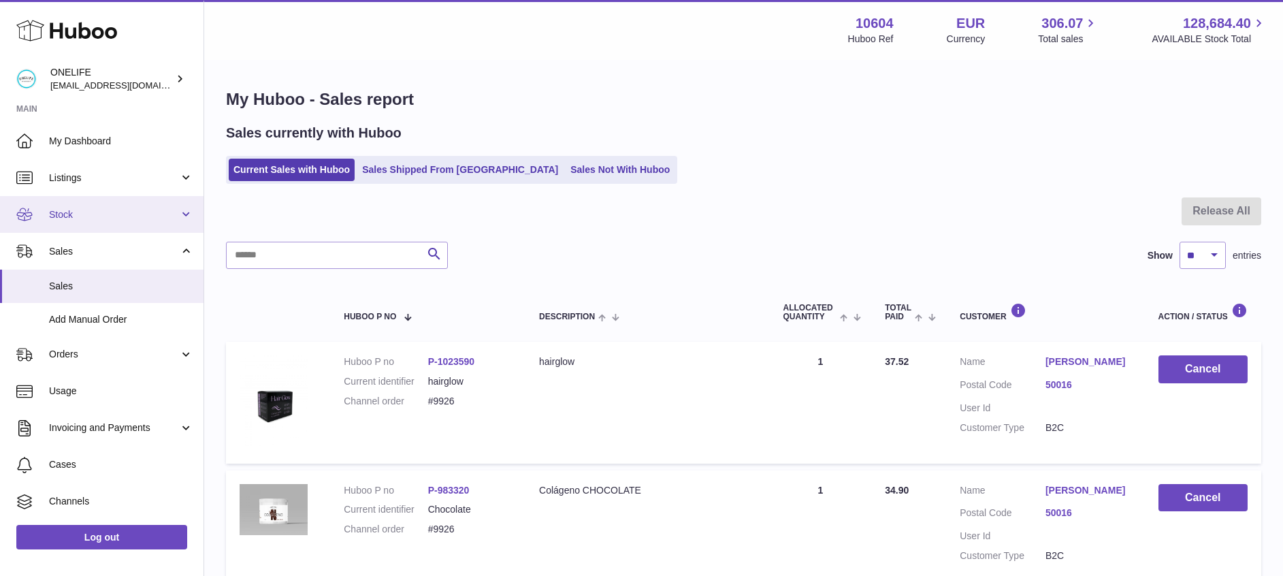
click at [86, 214] on span "Stock" at bounding box center [114, 214] width 130 height 13
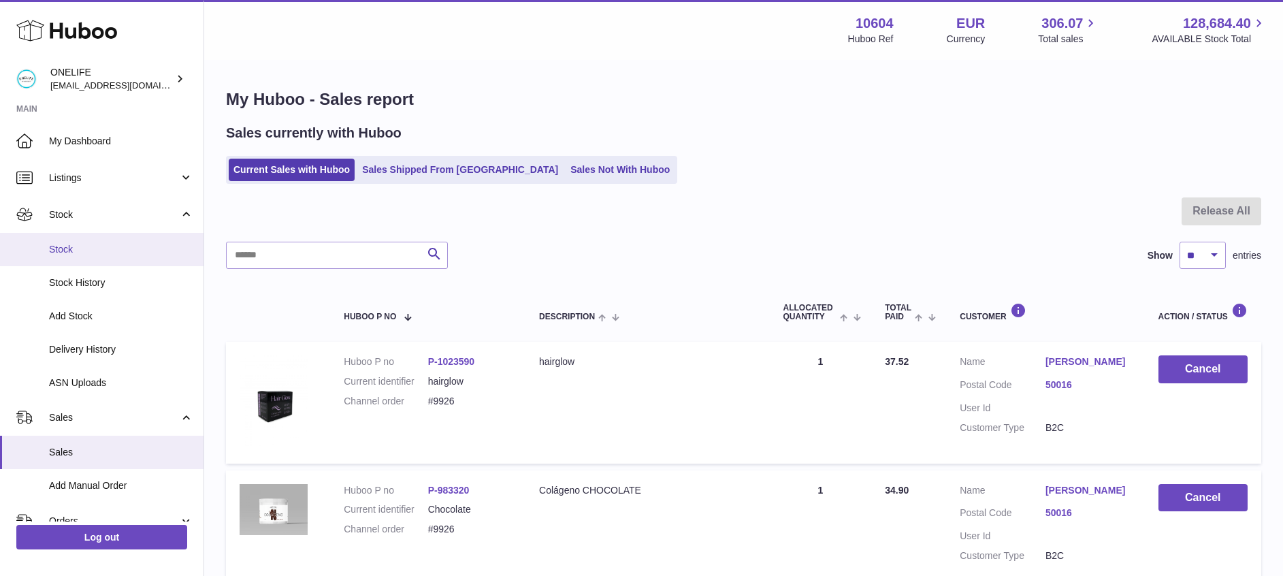
click at [78, 250] on span "Stock" at bounding box center [121, 249] width 144 height 13
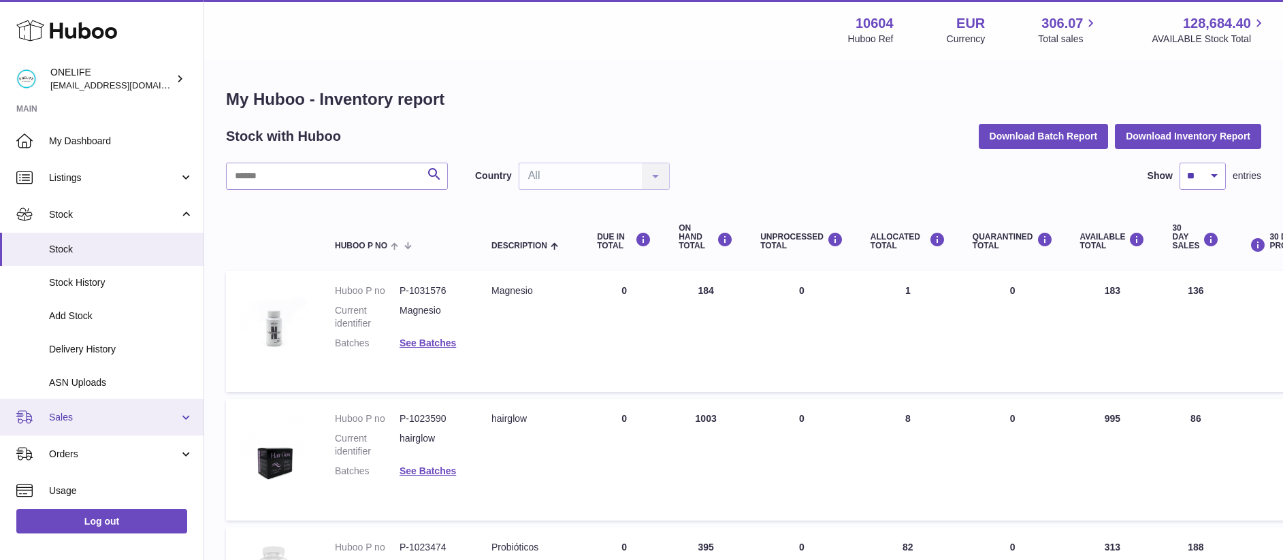
click at [72, 431] on link "Sales" at bounding box center [101, 417] width 203 height 37
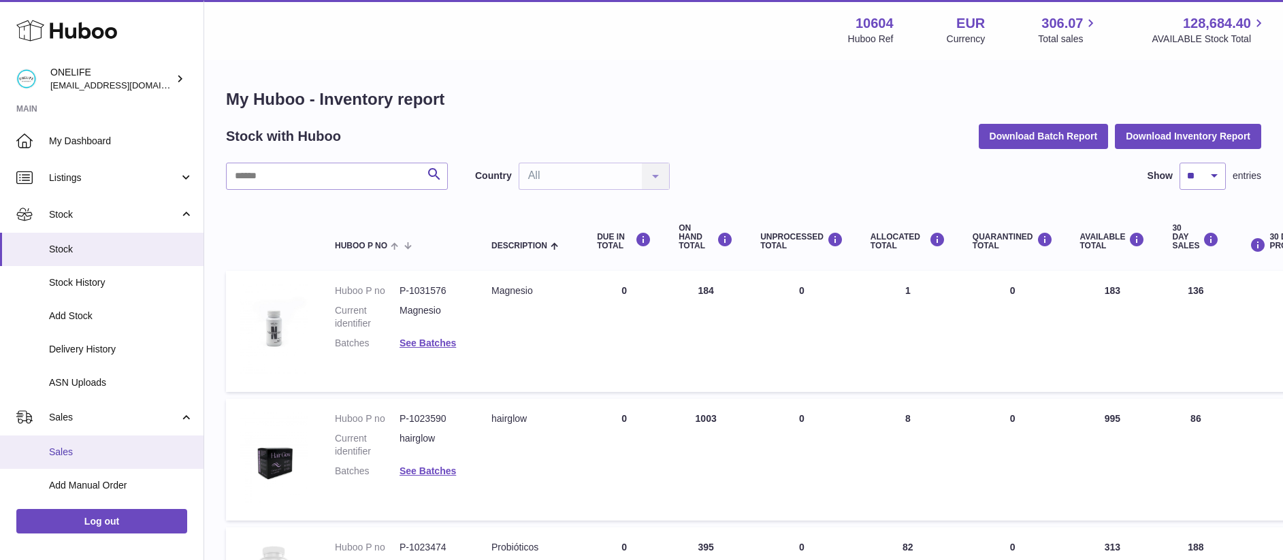
click at [85, 457] on span "Sales" at bounding box center [121, 452] width 144 height 13
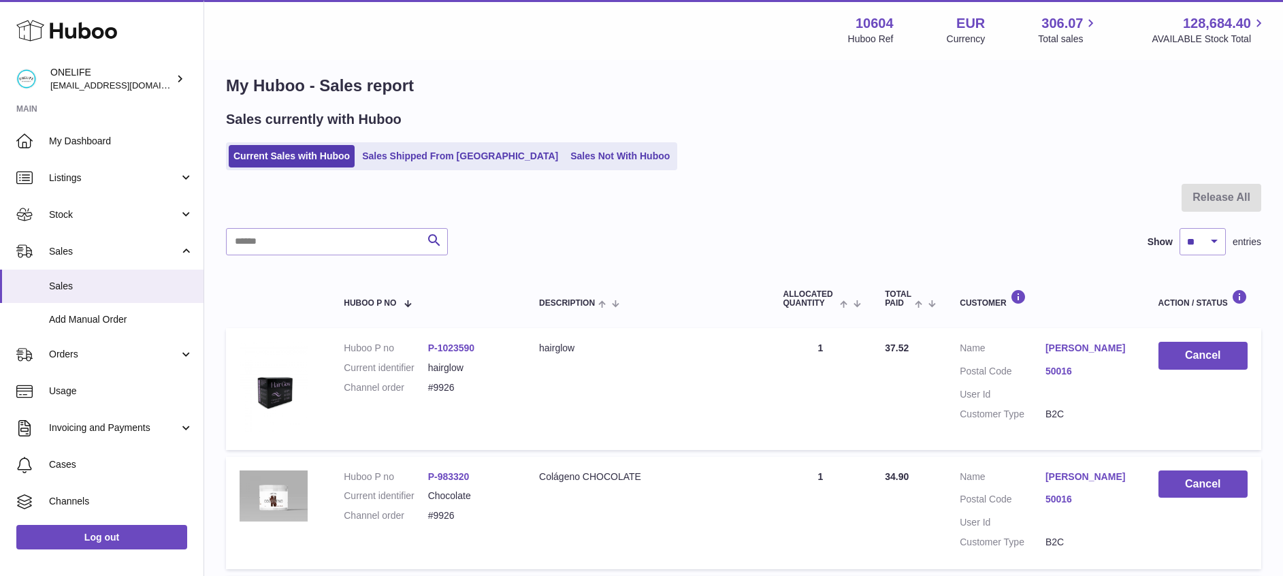
scroll to position [7, 0]
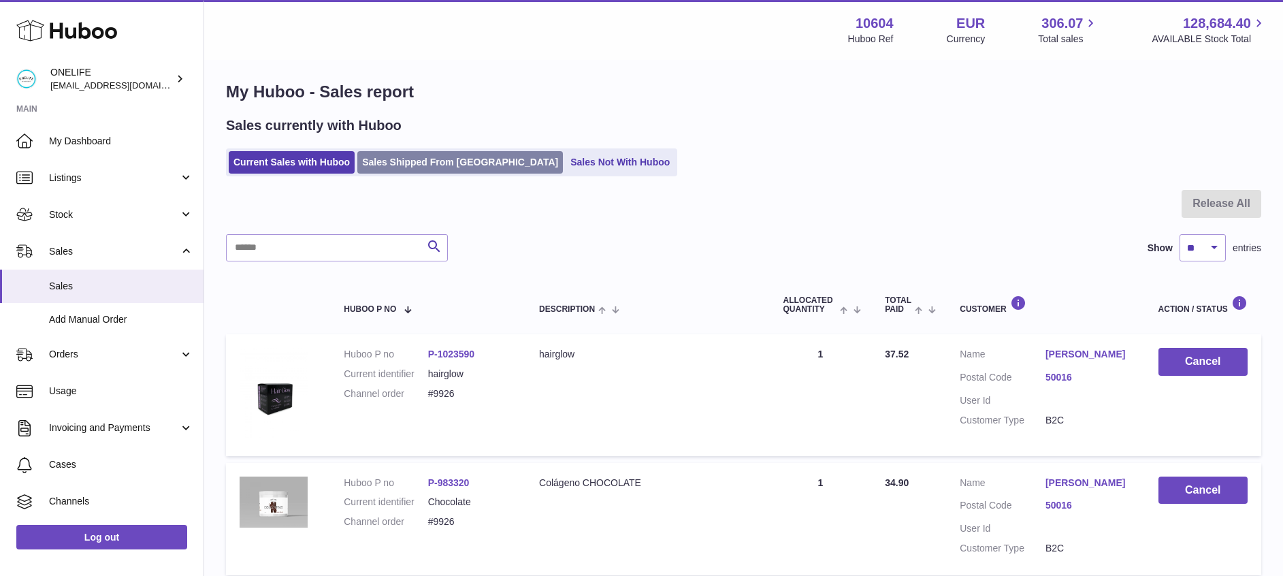
click at [443, 159] on link "Sales Shipped From [GEOGRAPHIC_DATA]" at bounding box center [459, 162] width 205 height 22
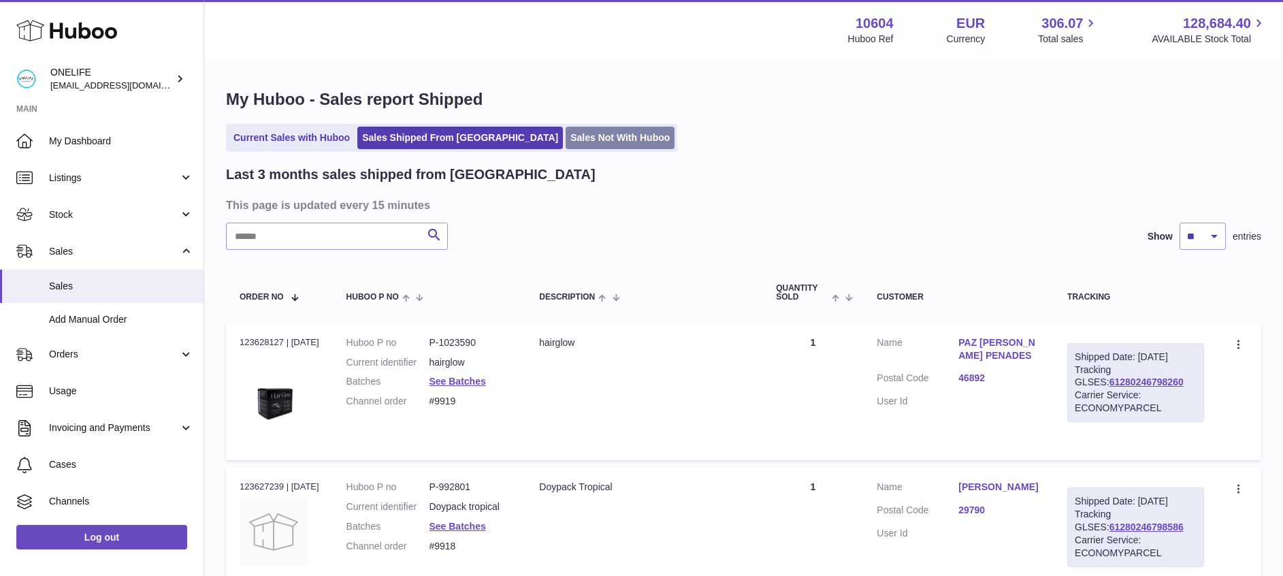
click at [565, 130] on link "Sales Not With Huboo" at bounding box center [619, 138] width 109 height 22
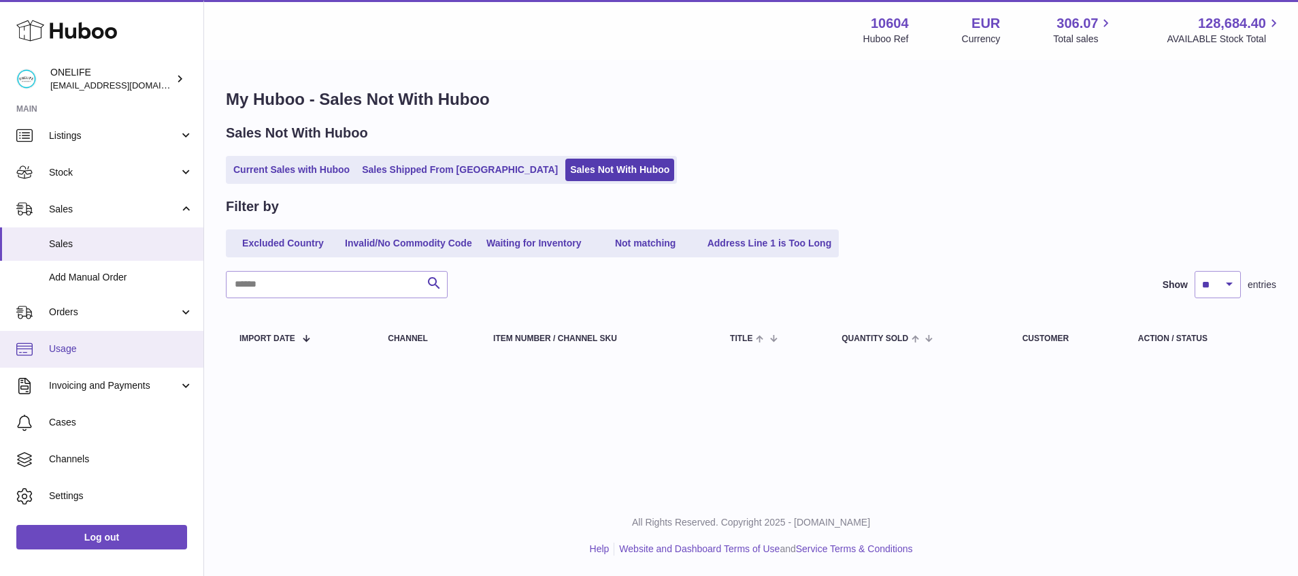
scroll to position [43, 0]
click at [86, 348] on span "Usage" at bounding box center [121, 348] width 144 height 13
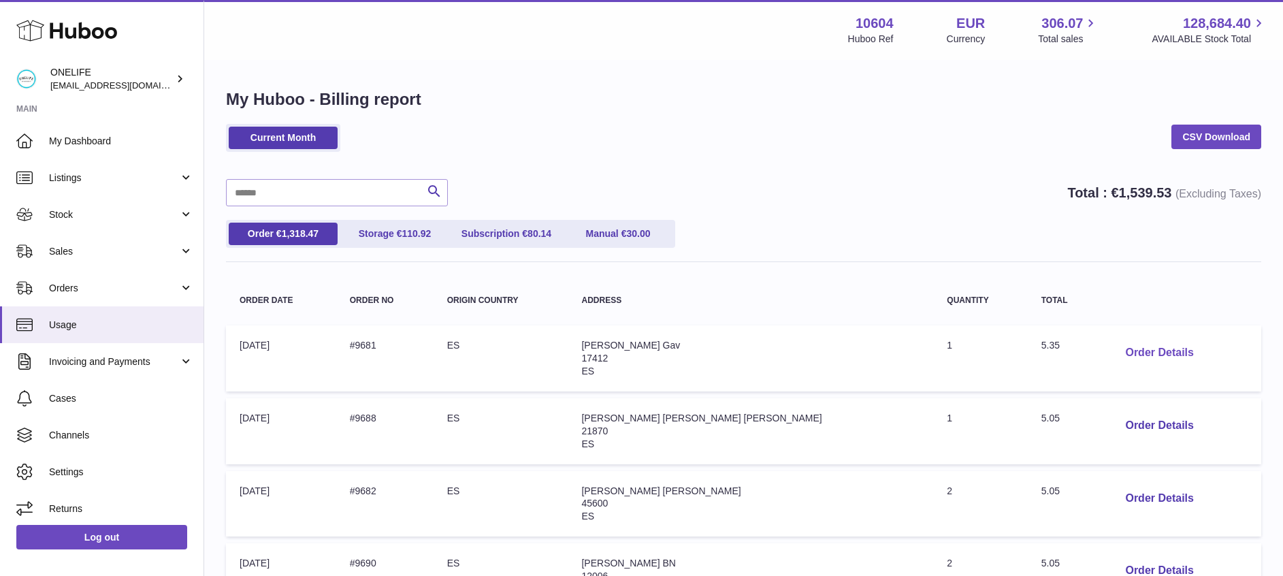
click at [1142, 352] on button "Order Details" at bounding box center [1159, 353] width 90 height 28
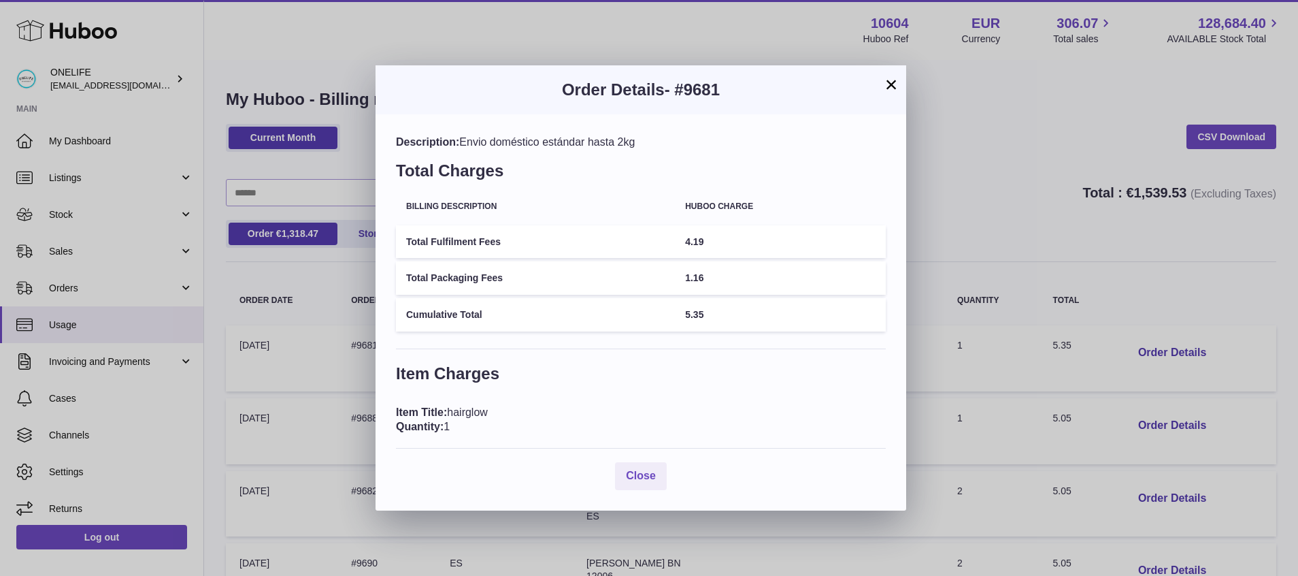
click at [890, 80] on button "×" at bounding box center [891, 84] width 16 height 16
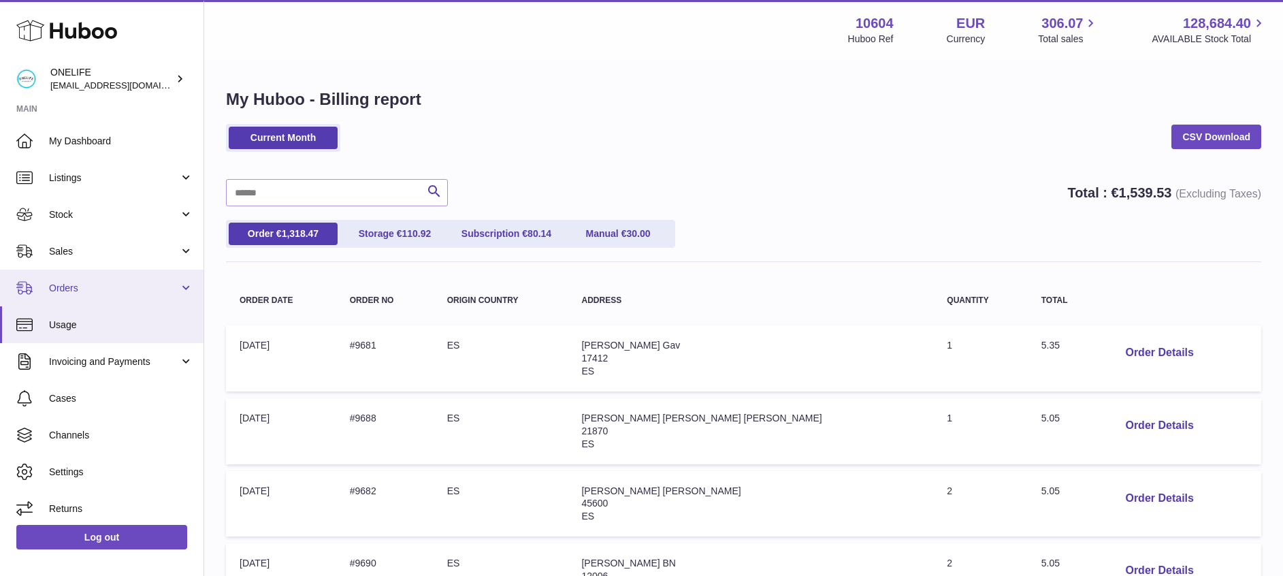
scroll to position [5, 0]
